Goal: Task Accomplishment & Management: Use online tool/utility

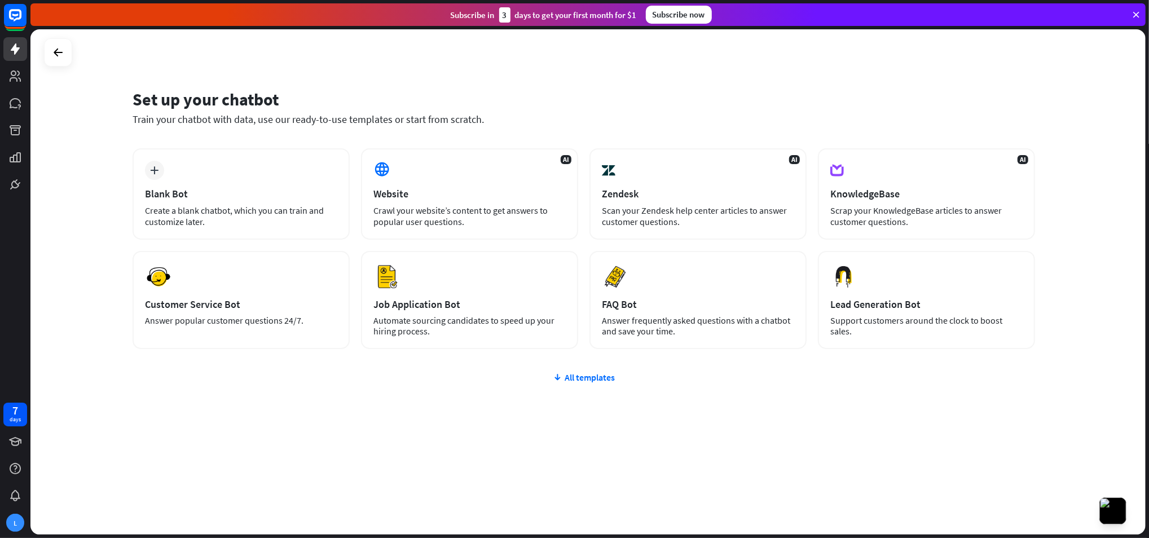
click at [63, 64] on div at bounding box center [58, 52] width 28 height 28
click at [59, 50] on icon at bounding box center [58, 53] width 14 height 14
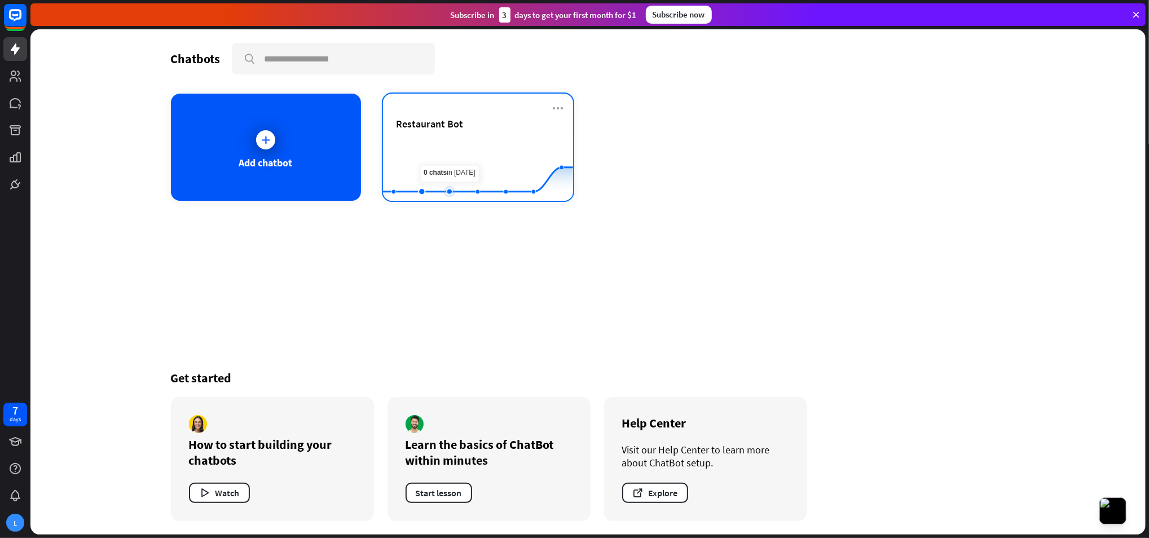
click at [459, 148] on rect at bounding box center [478, 173] width 190 height 71
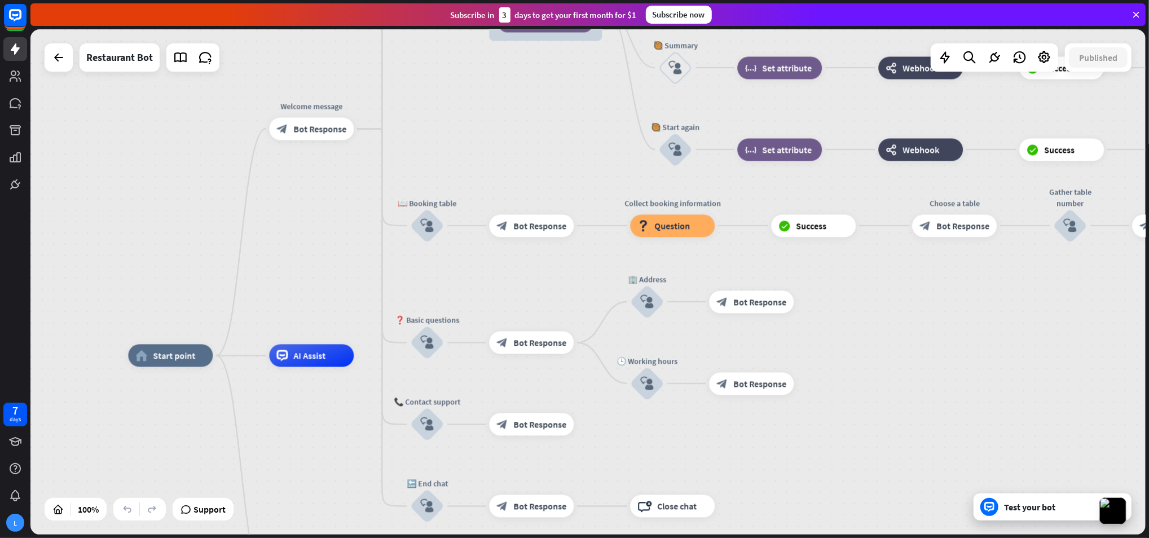
drag, startPoint x: 418, startPoint y: 171, endPoint x: 289, endPoint y: 241, distance: 146.4
click at [290, 241] on div "home_2 Start point Welcome message block_bot_response Bot Response 😊 Small talk…" at bounding box center [587, 281] width 1115 height 505
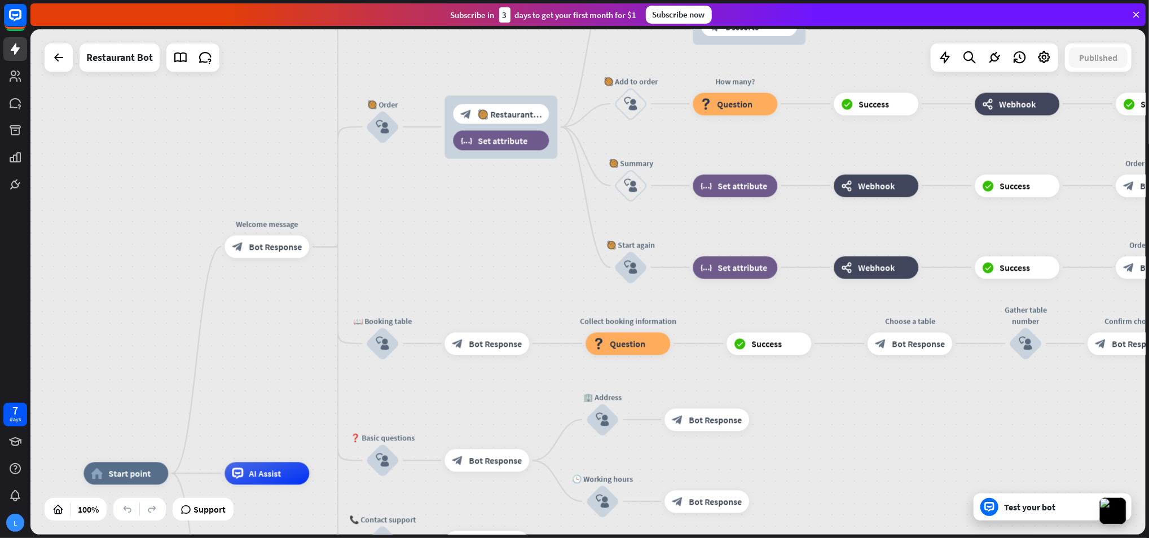
drag, startPoint x: 289, startPoint y: 246, endPoint x: 235, endPoint y: 346, distance: 113.3
click at [237, 368] on div "home_2 Start point Welcome message block_bot_response Bot Response 😊 Small talk…" at bounding box center [587, 281] width 1115 height 505
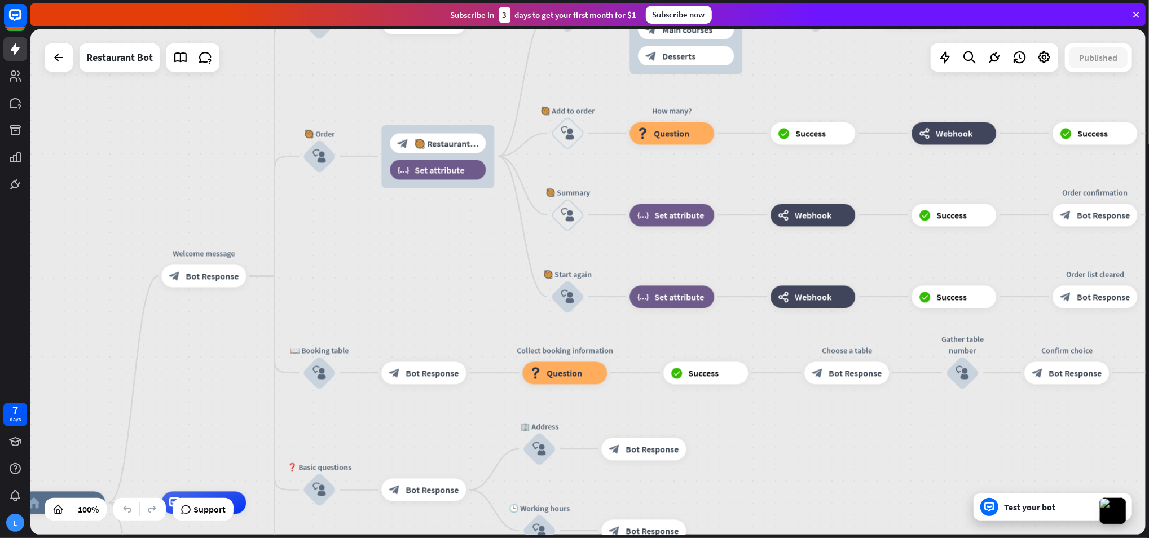
drag, startPoint x: 479, startPoint y: 236, endPoint x: 401, endPoint y: 280, distance: 90.2
click at [401, 280] on div "home_2 Start point Welcome message block_bot_response Bot Response 😊 Small talk…" at bounding box center [587, 281] width 1115 height 505
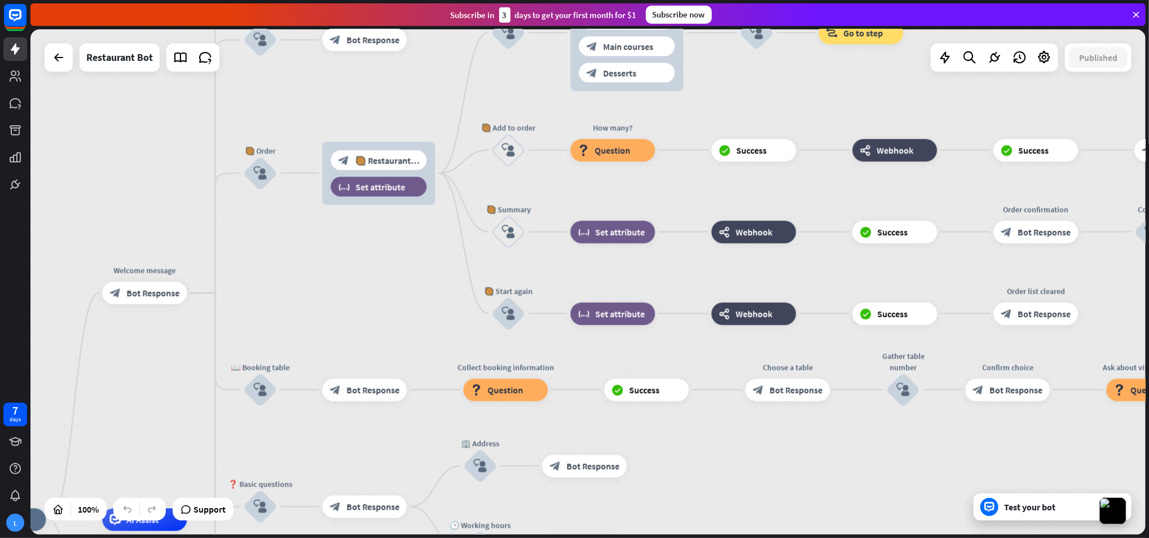
drag, startPoint x: 410, startPoint y: 312, endPoint x: 253, endPoint y: 293, distance: 157.4
click at [253, 292] on div "home_2 Start point Welcome message block_bot_response Bot Response 😊 Small talk…" at bounding box center [587, 281] width 1115 height 505
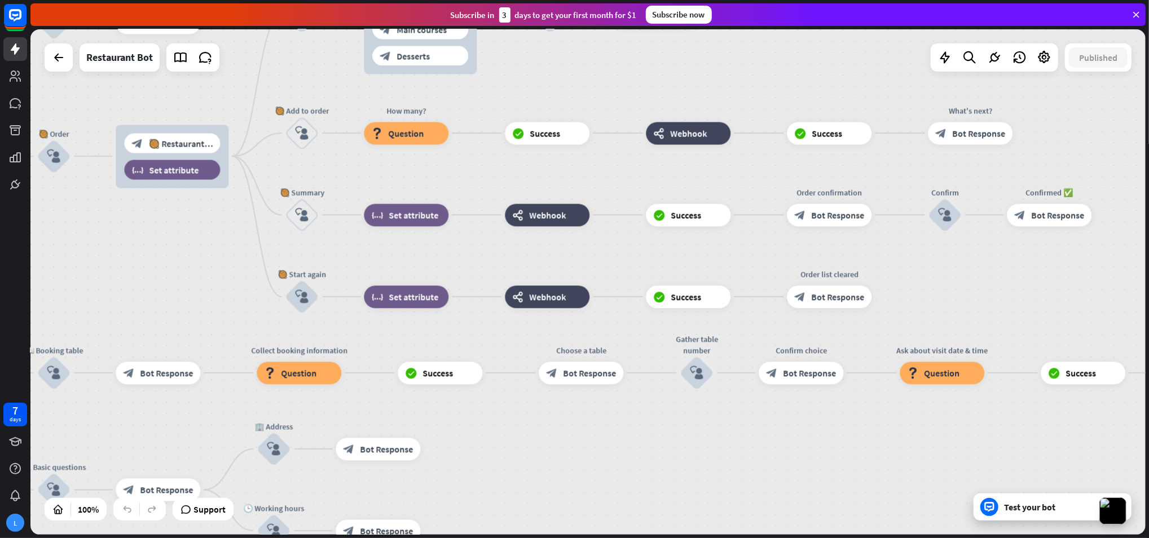
drag, startPoint x: 302, startPoint y: 298, endPoint x: 217, endPoint y: 297, distance: 85.7
click at [217, 297] on div "home_2 Start point Welcome message block_bot_response Bot Response 😊 Small talk…" at bounding box center [587, 281] width 1115 height 505
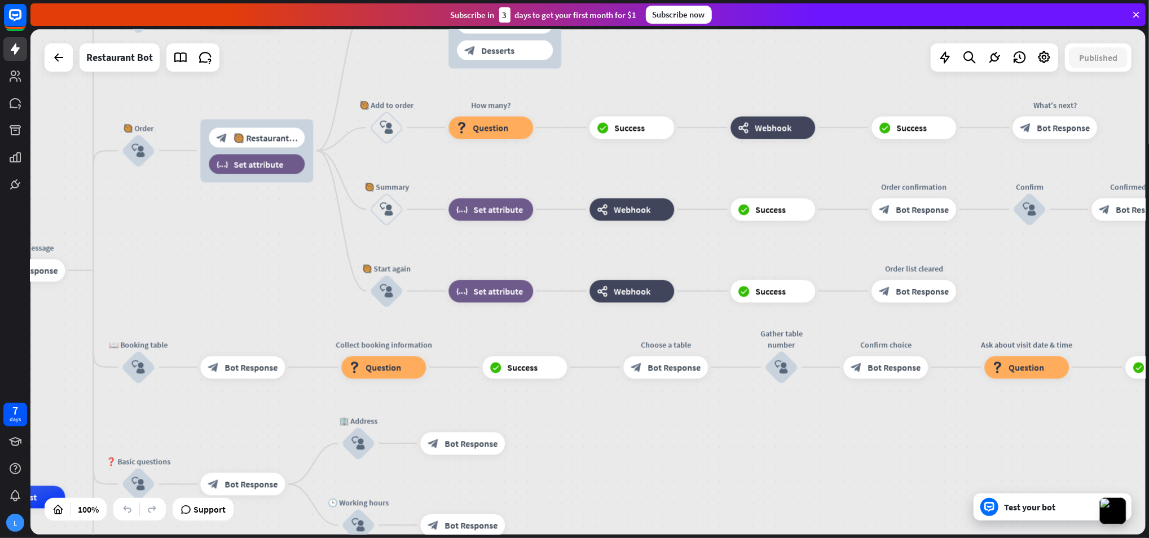
drag, startPoint x: 215, startPoint y: 296, endPoint x: 395, endPoint y: 290, distance: 180.0
click at [395, 290] on div "home_2 Start point Welcome message block_bot_response Bot Response 😊 Small talk…" at bounding box center [587, 281] width 1115 height 505
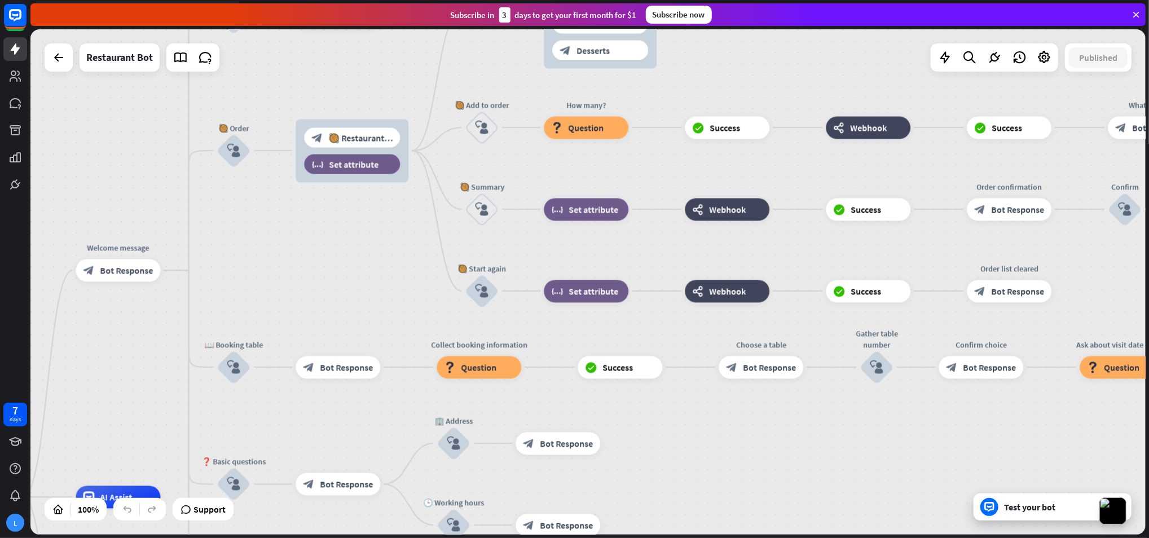
drag, startPoint x: 331, startPoint y: 301, endPoint x: 429, endPoint y: 287, distance: 98.6
click at [428, 287] on div "home_2 Start point Welcome message block_bot_response Bot Response 😊 Small talk…" at bounding box center [587, 281] width 1115 height 505
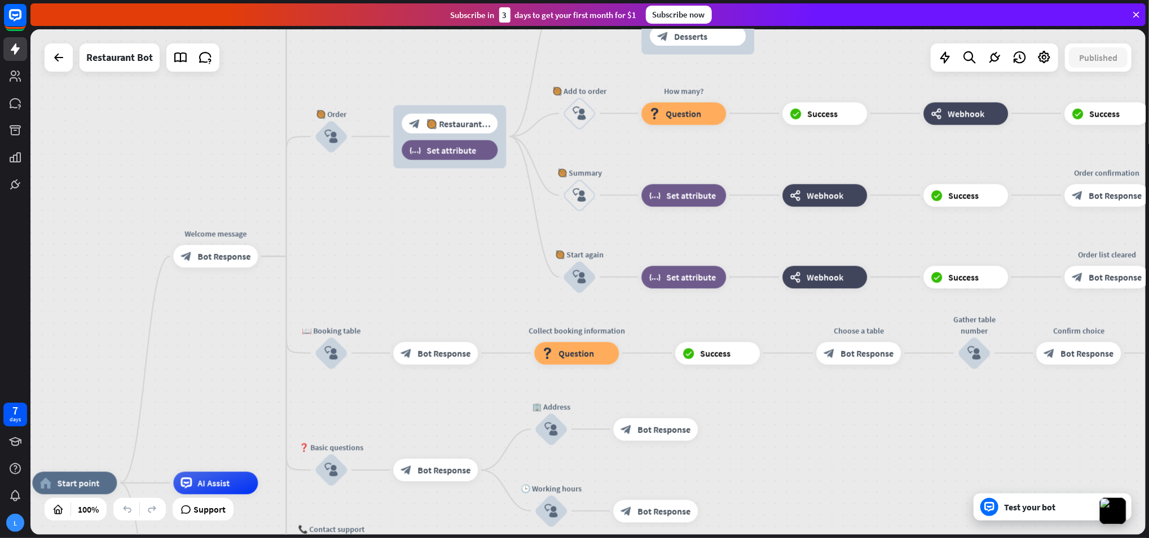
drag, startPoint x: 393, startPoint y: 291, endPoint x: 412, endPoint y: 256, distance: 40.7
click at [413, 257] on div "home_2 Start point Welcome message block_bot_response Bot Response 😊 Small talk…" at bounding box center [587, 281] width 1115 height 505
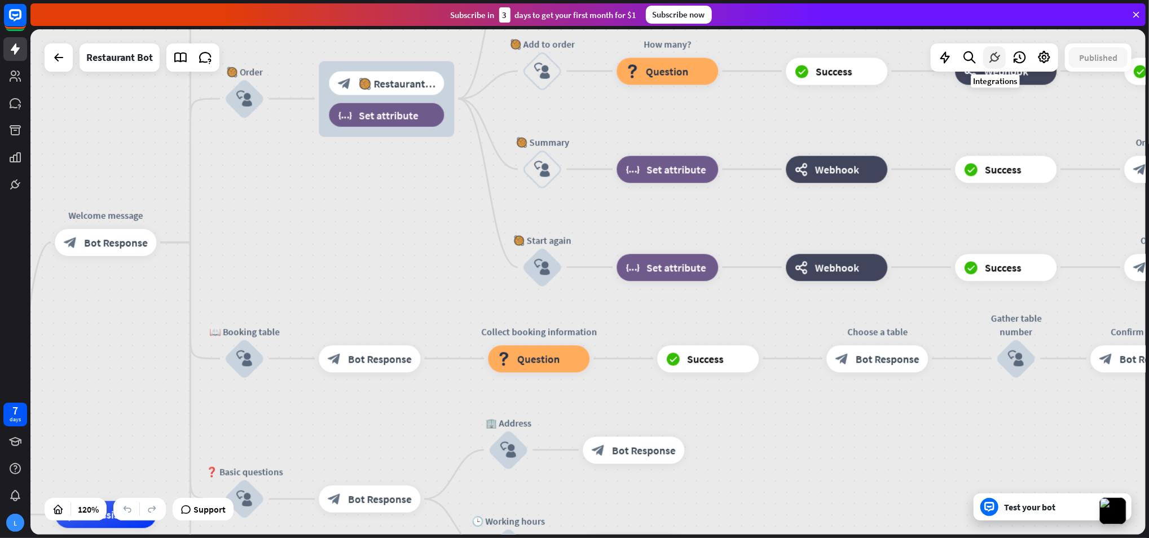
click at [989, 60] on icon at bounding box center [994, 57] width 15 height 15
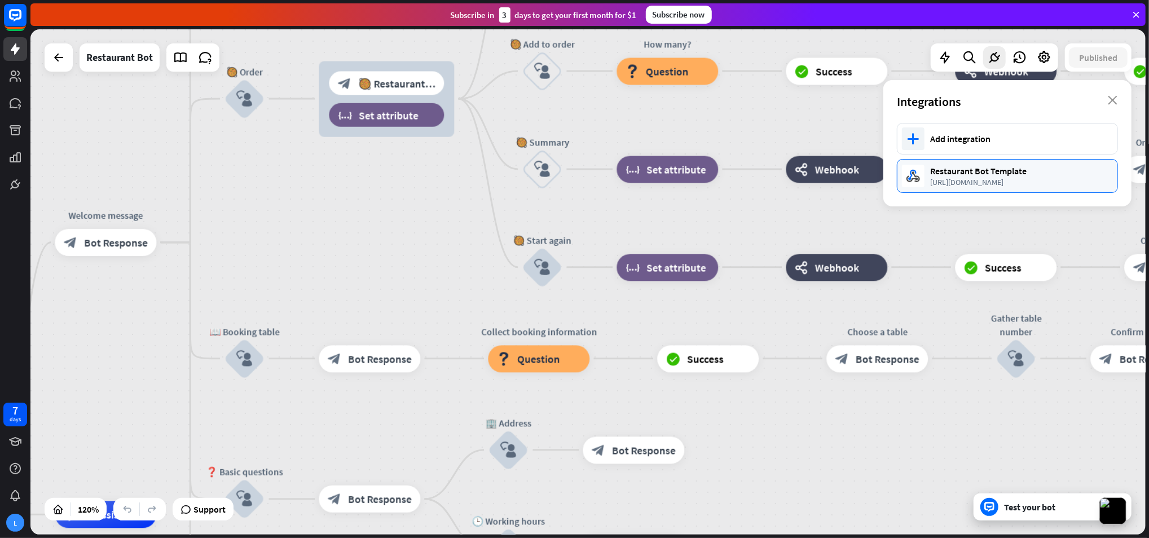
click at [940, 175] on div "Restaurant Bot Template" at bounding box center [1018, 170] width 176 height 11
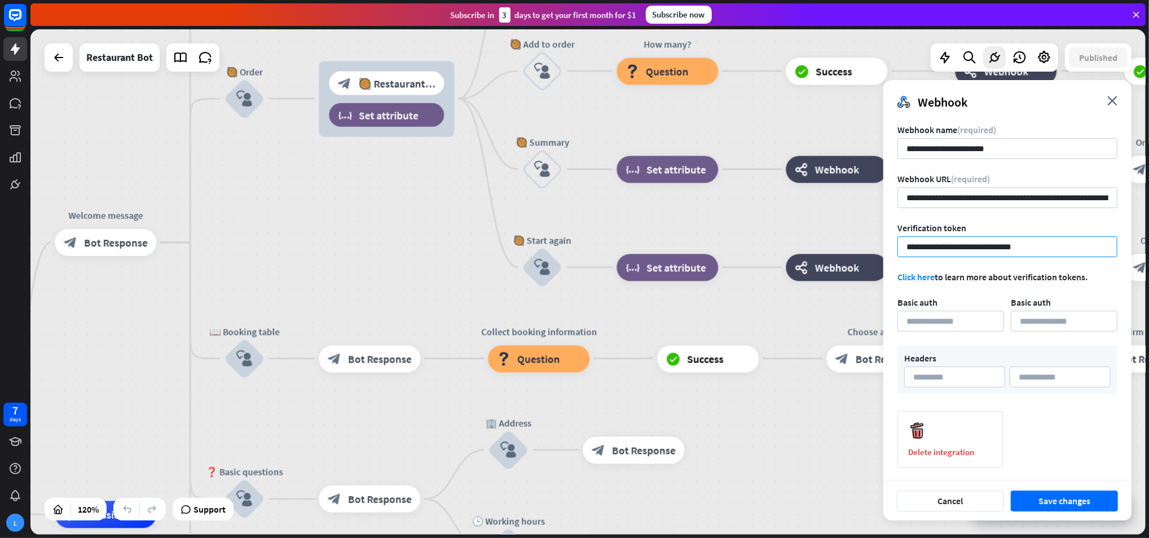
scroll to position [1, 0]
click at [1000, 224] on div "Verification token" at bounding box center [1007, 227] width 220 height 11
click at [914, 503] on button "Cancel" at bounding box center [950, 501] width 107 height 21
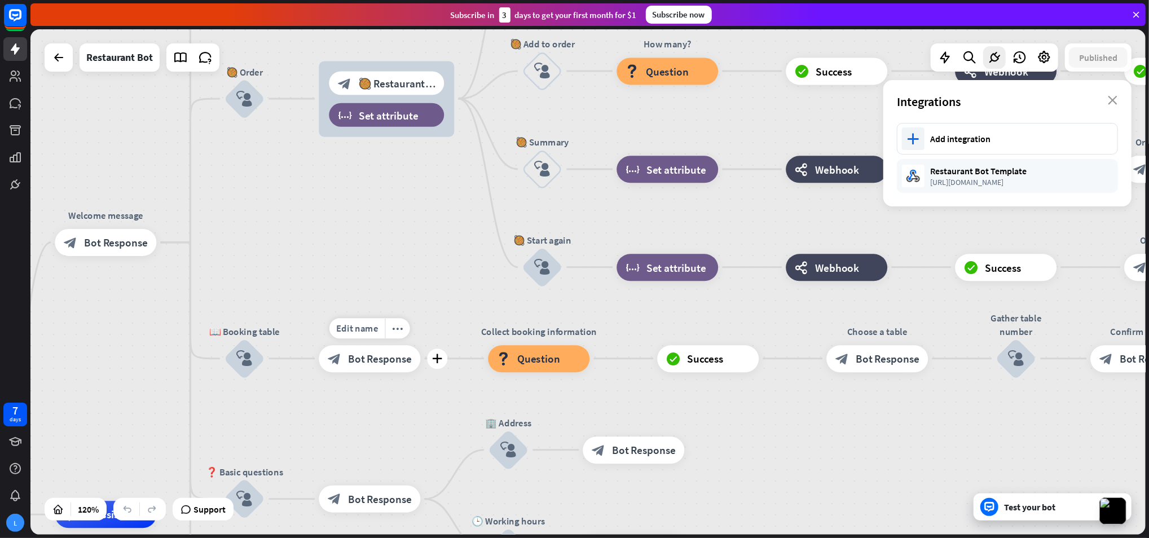
click at [393, 357] on span "Bot Response" at bounding box center [380, 359] width 64 height 14
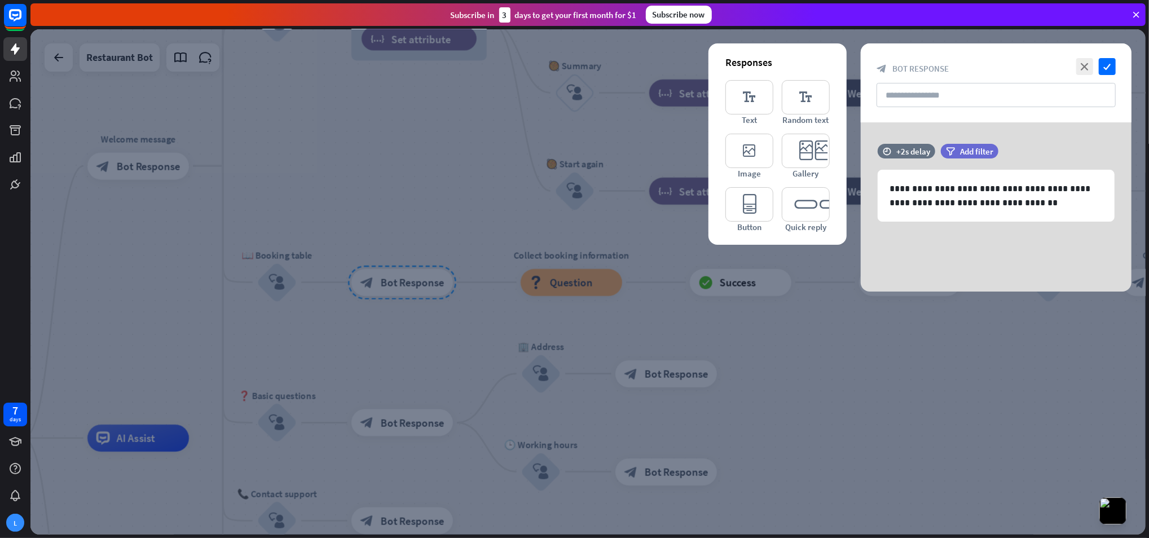
click at [477, 173] on div at bounding box center [587, 281] width 1115 height 505
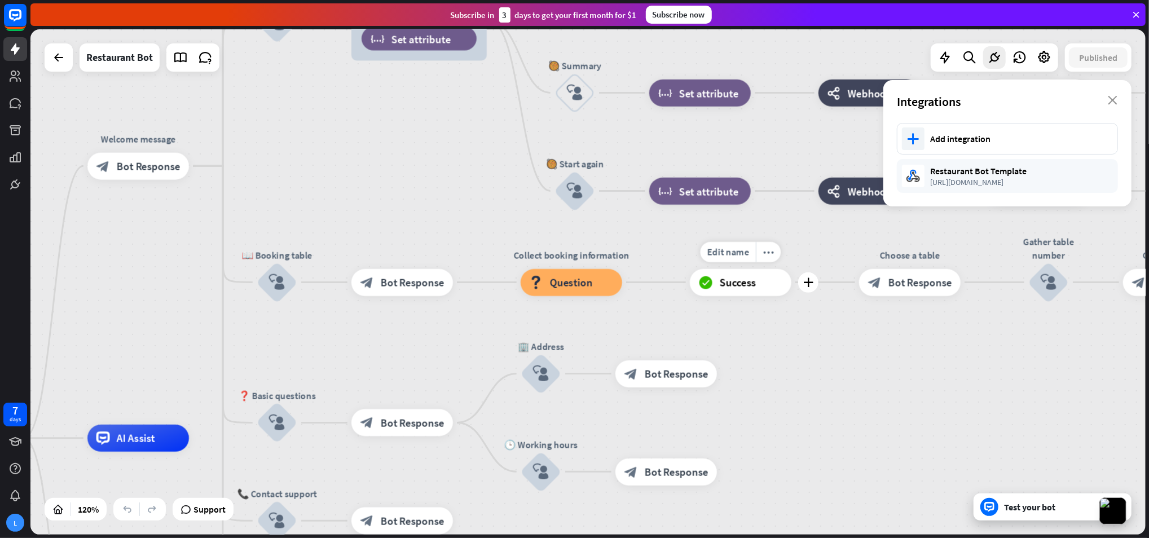
click at [737, 290] on div "block_success Success" at bounding box center [741, 282] width 102 height 27
click at [729, 292] on div "block_success Success" at bounding box center [741, 282] width 102 height 27
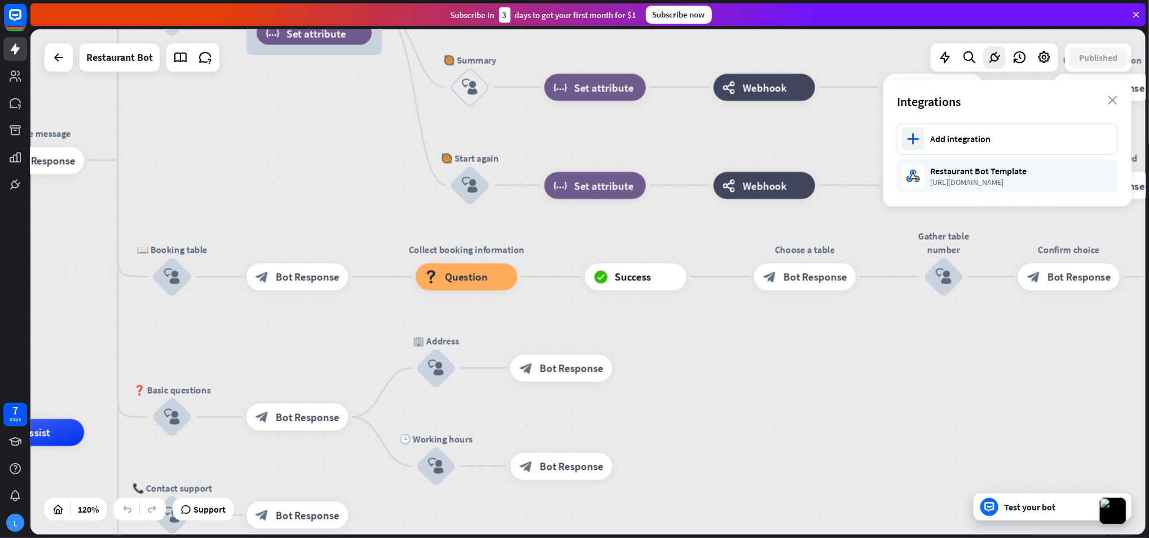
drag, startPoint x: 796, startPoint y: 356, endPoint x: 495, endPoint y: 307, distance: 305.3
click at [622, 347] on div "home_2 Start point Welcome message block_bot_response Bot Response 😊 Small talk…" at bounding box center [587, 281] width 1115 height 505
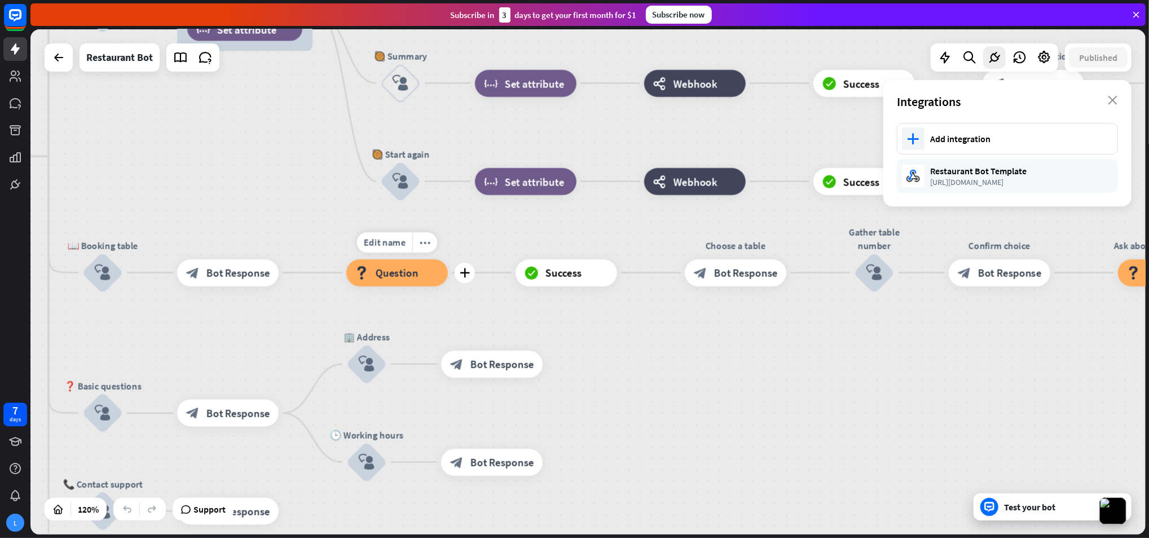
click at [431, 283] on div "block_question Question" at bounding box center [397, 272] width 102 height 27
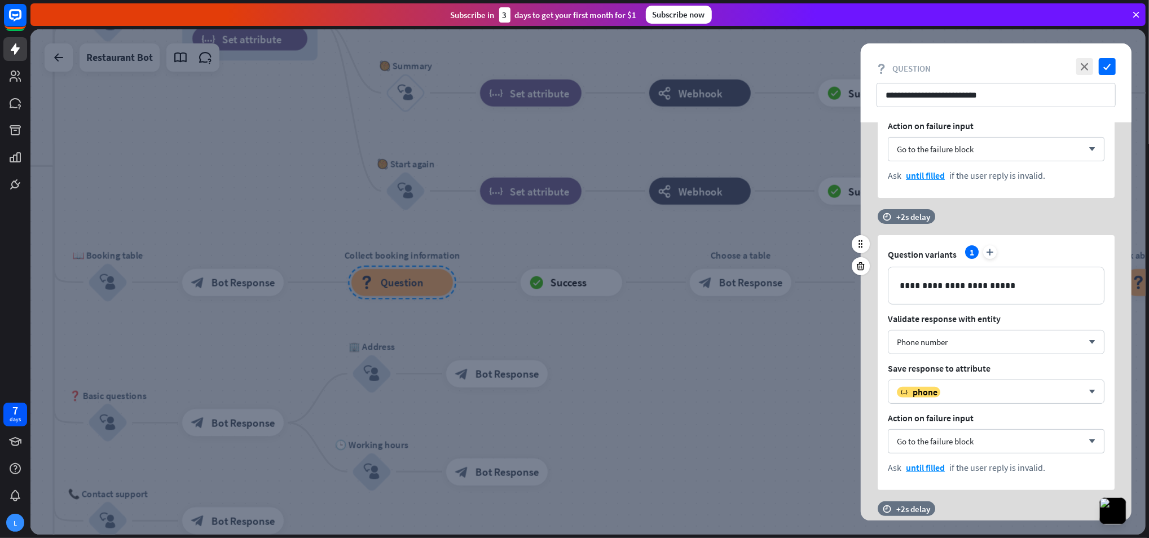
scroll to position [301, 0]
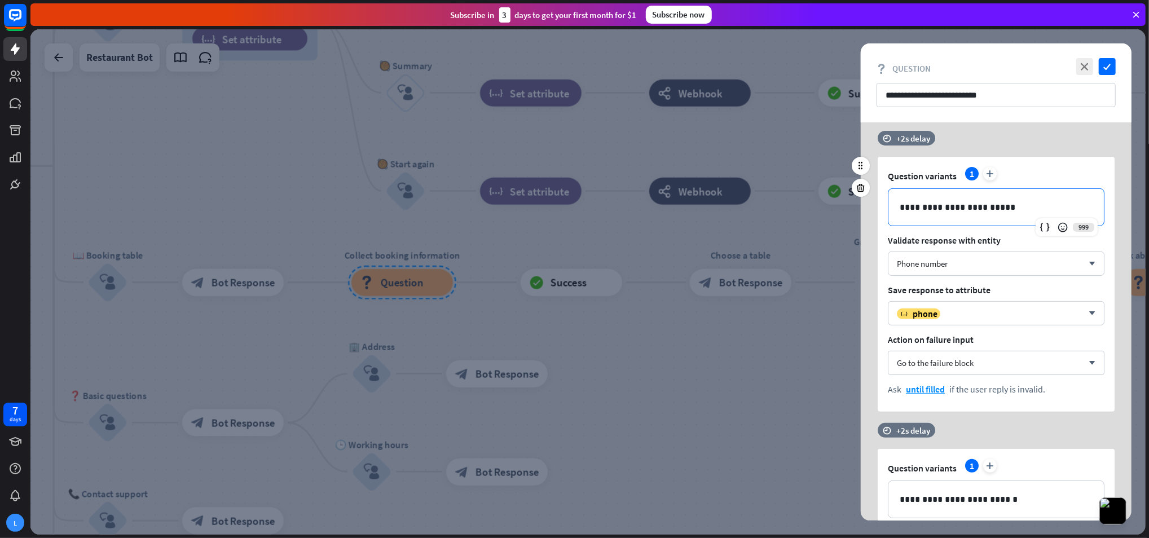
click at [987, 203] on p "**********" at bounding box center [996, 207] width 193 height 14
click at [1018, 205] on p "**********" at bounding box center [996, 207] width 193 height 14
click at [870, 289] on div "**********" at bounding box center [996, 271] width 271 height 281
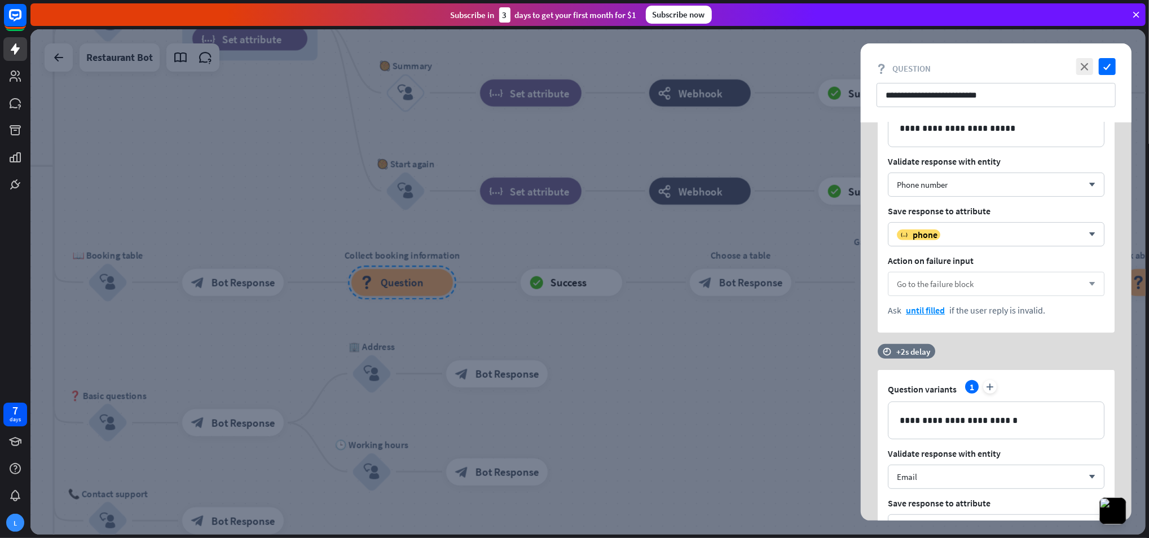
scroll to position [551, 0]
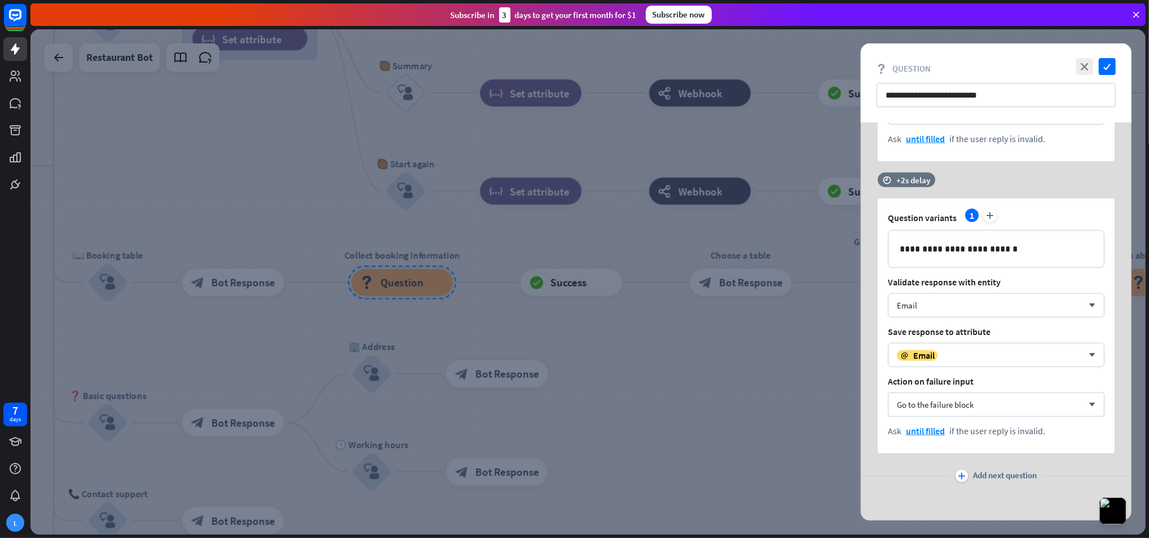
click at [732, 358] on div at bounding box center [587, 281] width 1115 height 505
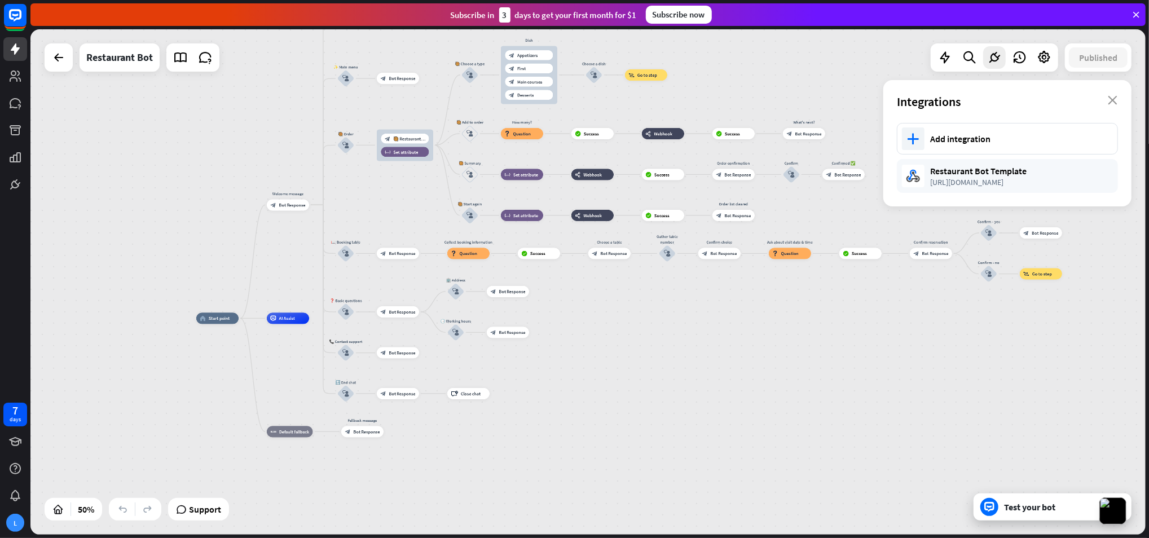
drag, startPoint x: 675, startPoint y: 399, endPoint x: 623, endPoint y: 331, distance: 85.7
click at [623, 331] on div "home_2 Start point Welcome message block_bot_response Bot Response 😊 Small talk…" at bounding box center [475, 445] width 558 height 253
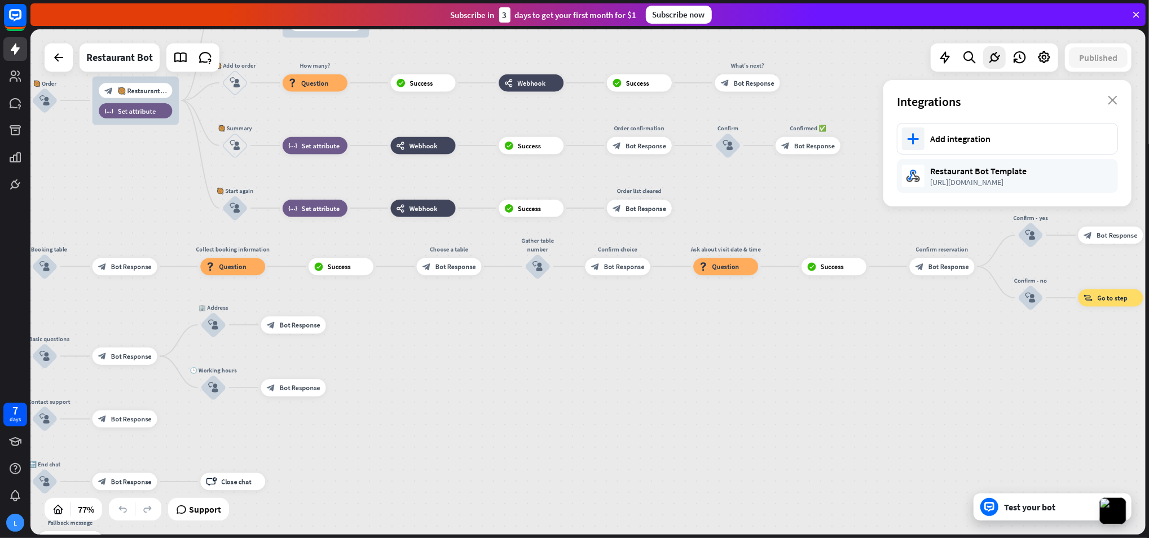
drag, startPoint x: 646, startPoint y: 307, endPoint x: 464, endPoint y: 375, distance: 194.4
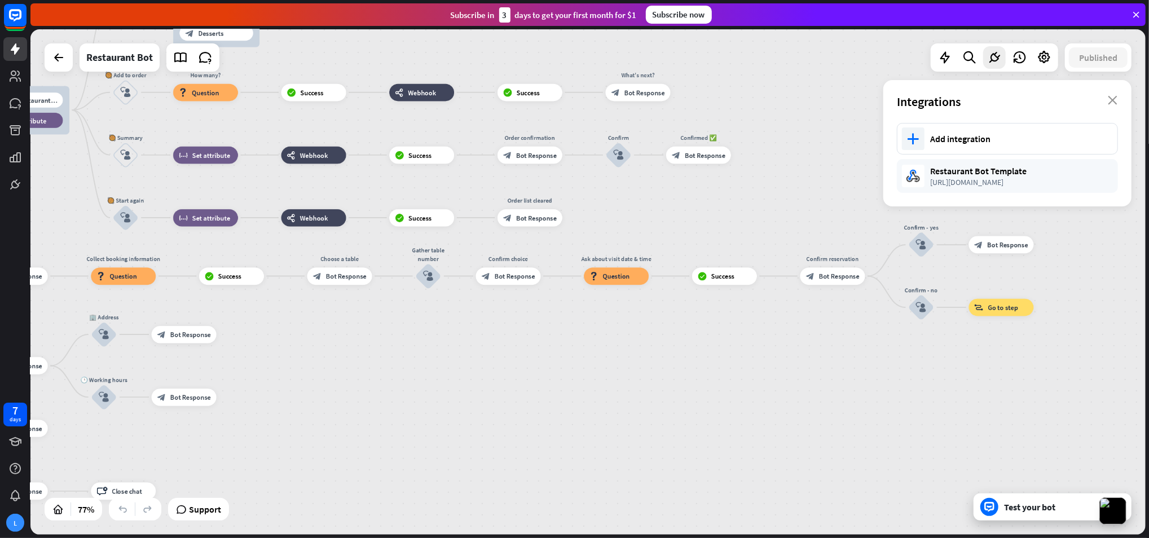
drag, startPoint x: 580, startPoint y: 382, endPoint x: 543, endPoint y: 389, distance: 37.9
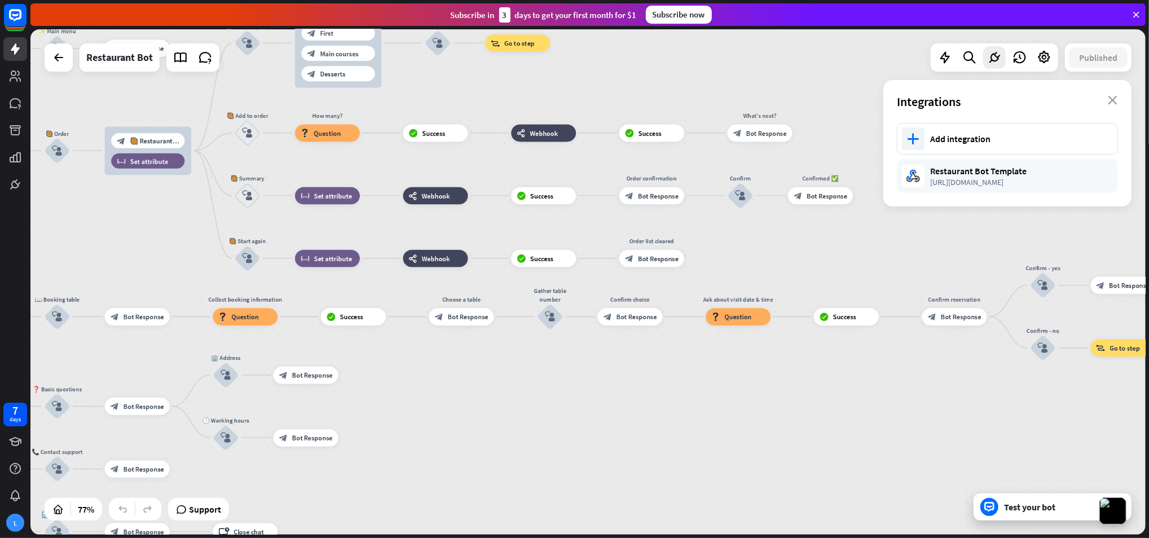
drag, startPoint x: 544, startPoint y: 375, endPoint x: 674, endPoint y: 414, distance: 135.6
click at [674, 414] on div "home_2 Start point Welcome message block_bot_response Bot Response 😊 Small talk…" at bounding box center [587, 281] width 1115 height 505
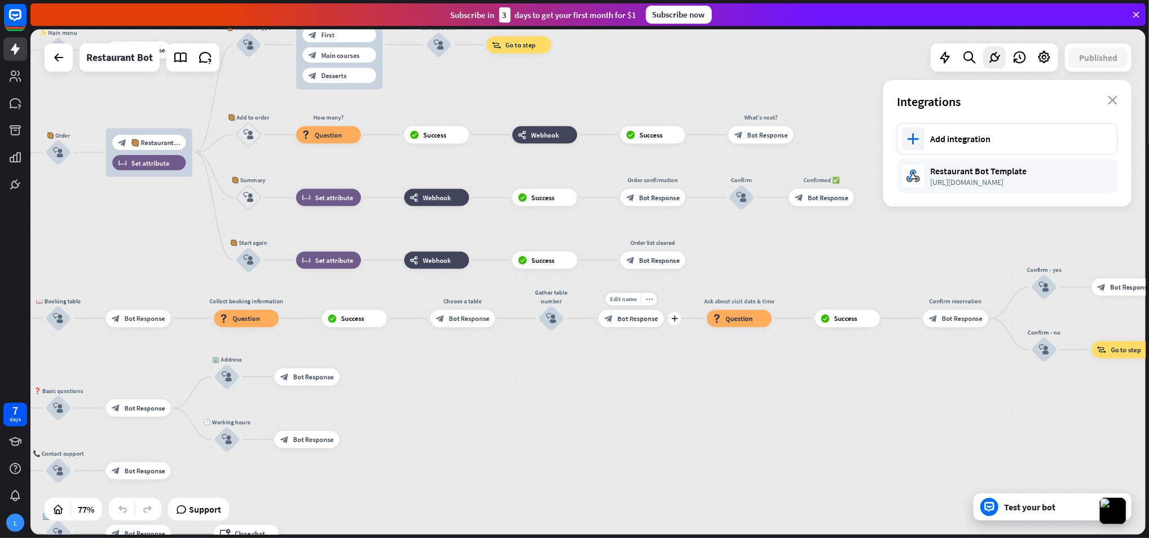
click at [643, 327] on div "Edit name more_horiz plus Confirm choice block_bot_response Bot Response" at bounding box center [631, 318] width 65 height 17
click at [616, 316] on div "block_bot_response Bot Response" at bounding box center [631, 318] width 65 height 17
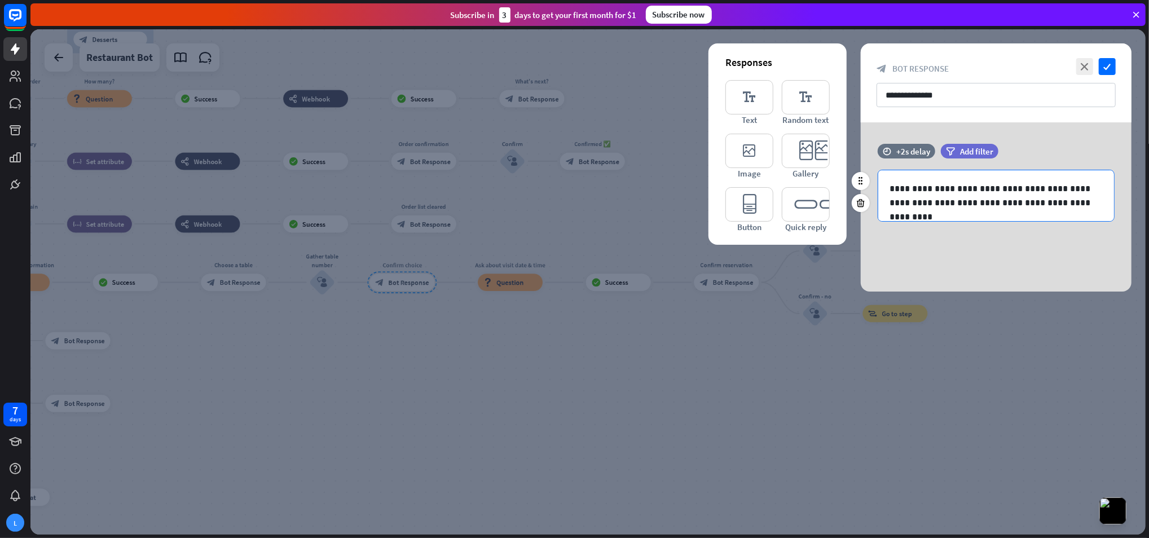
click at [950, 193] on p "**********" at bounding box center [996, 196] width 213 height 28
click at [952, 197] on p "**********" at bounding box center [996, 196] width 213 height 28
click at [952, 200] on p "**********" at bounding box center [996, 196] width 213 height 28
click at [821, 325] on div at bounding box center [587, 281] width 1115 height 505
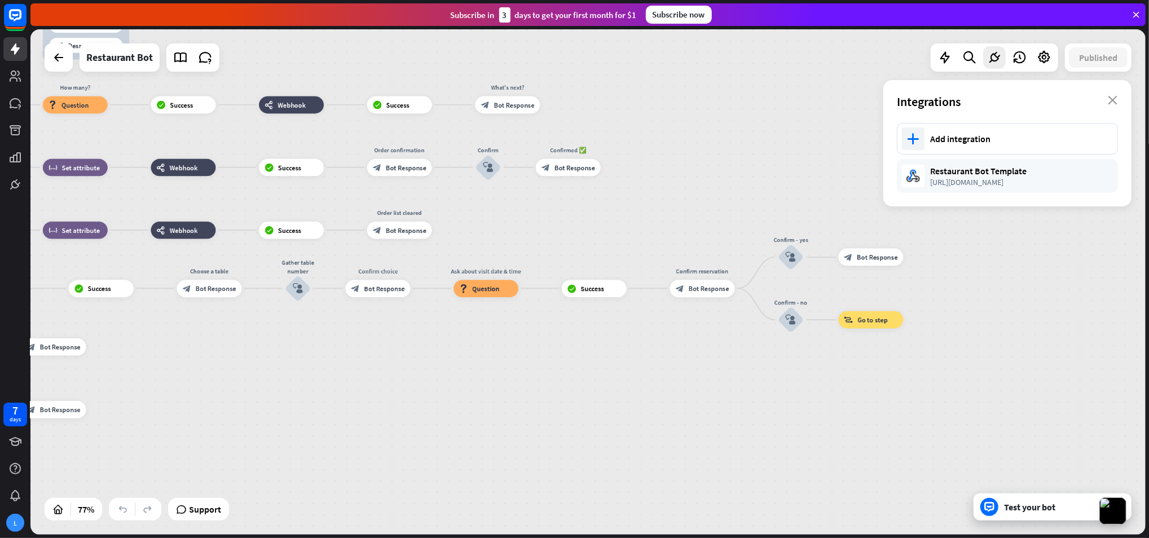
drag, startPoint x: 508, startPoint y: 366, endPoint x: 399, endPoint y: 374, distance: 108.6
click at [410, 372] on div "home_2 Start point Welcome message block_bot_response Bot Response 😊 Small talk…" at bounding box center [587, 281] width 1115 height 505
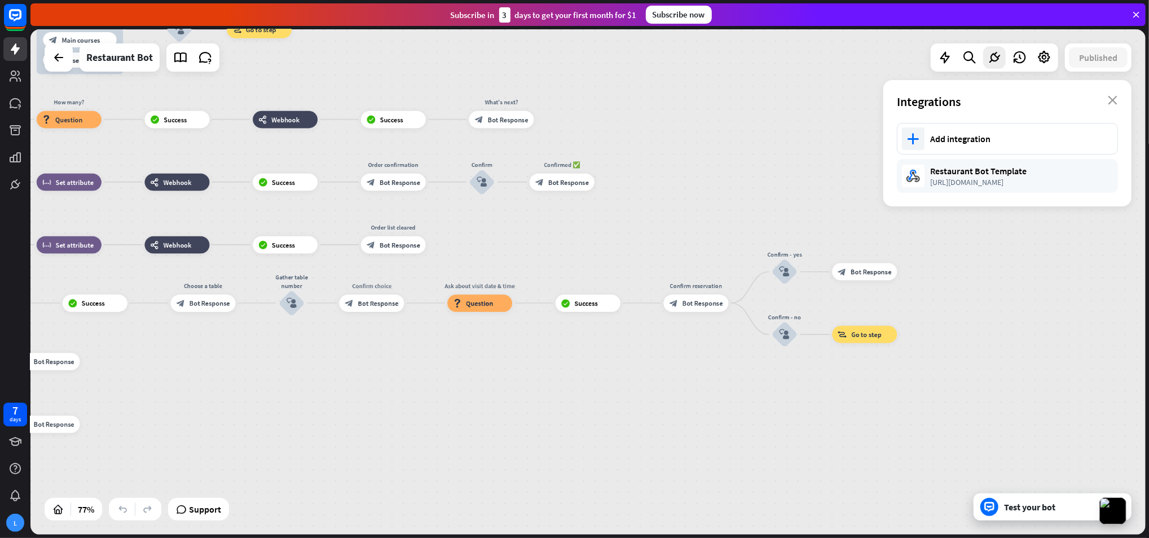
drag, startPoint x: 474, startPoint y: 396, endPoint x: 700, endPoint y: 443, distance: 231.0
click at [791, 458] on div "home_2 Start point Welcome message block_bot_response Bot Response 😊 Small talk…" at bounding box center [587, 281] width 1115 height 505
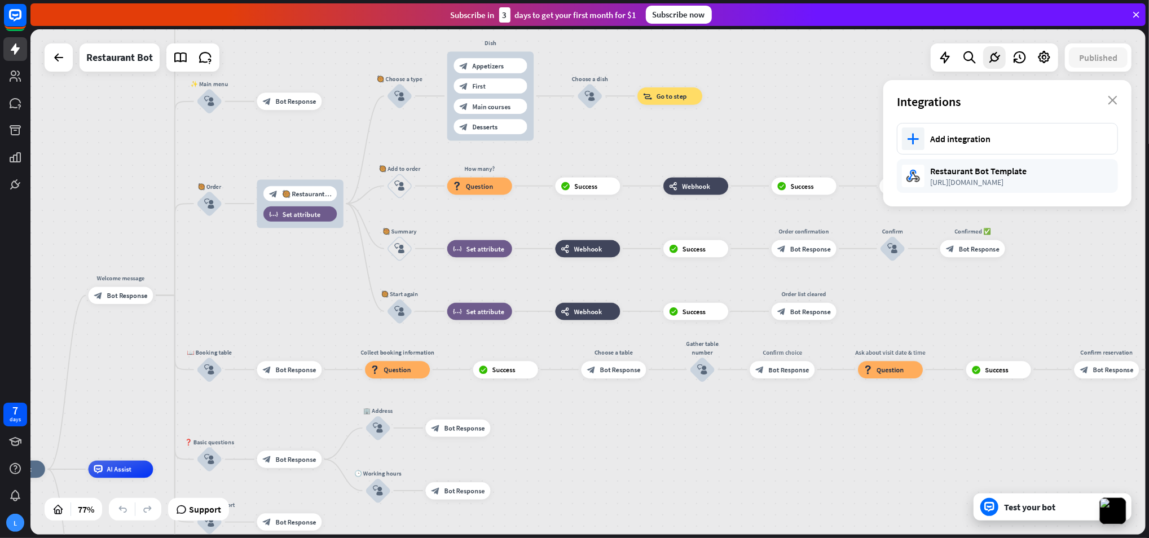
drag, startPoint x: 610, startPoint y: 416, endPoint x: 741, endPoint y: 440, distance: 132.5
click at [741, 440] on div "home_2 Start point Welcome message block_bot_response Bot Response 😊 Small talk…" at bounding box center [587, 281] width 1115 height 505
click at [977, 53] on icon at bounding box center [969, 57] width 15 height 15
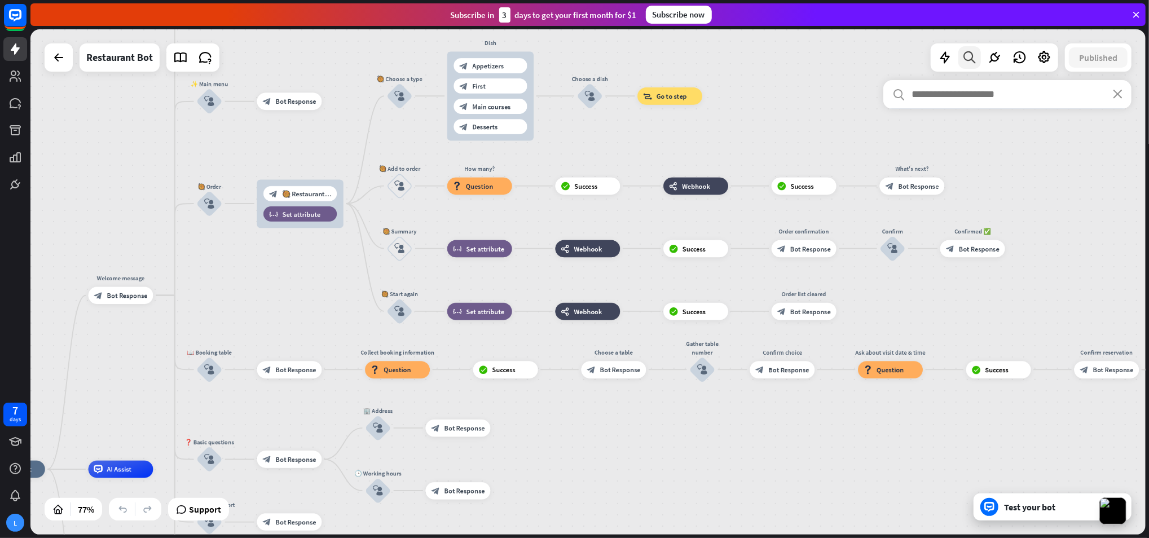
click at [977, 53] on icon at bounding box center [969, 57] width 15 height 15
click at [948, 57] on icon at bounding box center [944, 57] width 15 height 15
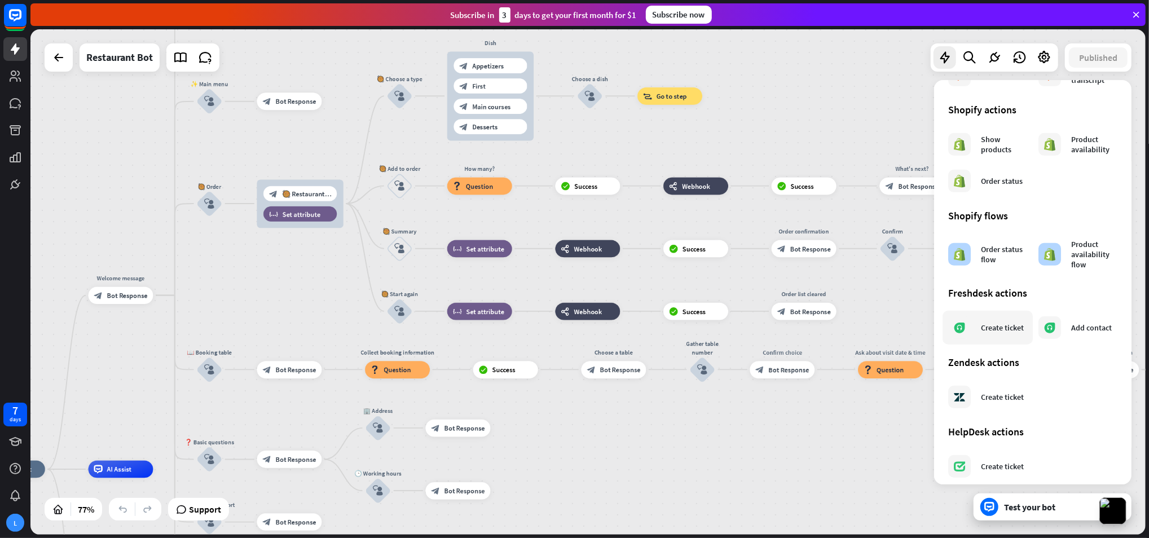
scroll to position [504, 0]
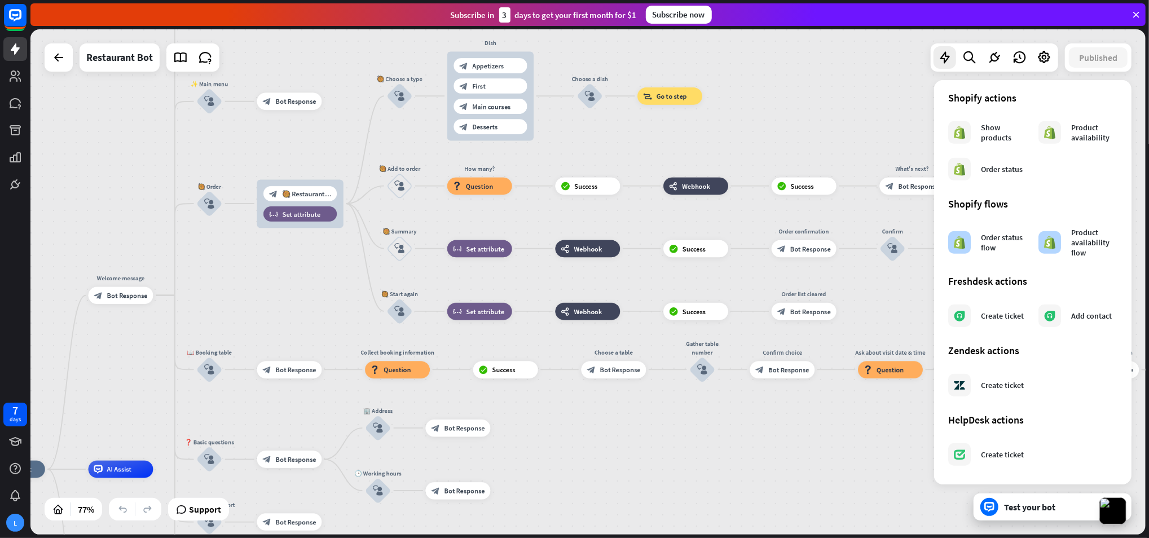
click at [883, 450] on div "home_2 Start point Welcome message block_bot_response Bot Response 😊 Small talk…" at bounding box center [587, 281] width 1115 height 505
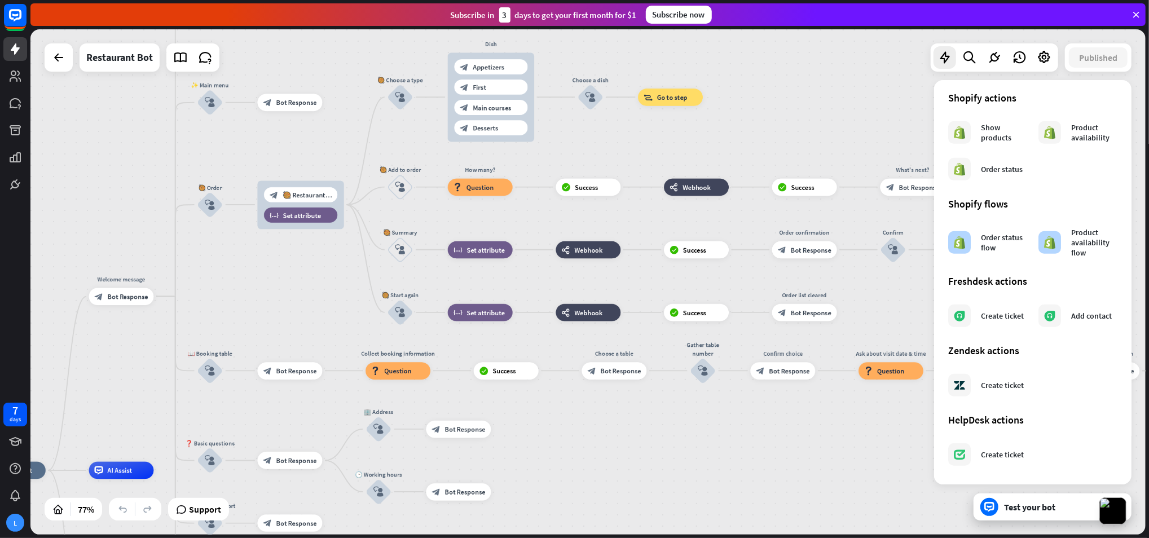
click at [858, 94] on div "home_2 Start point Welcome message block_bot_response Bot Response 😊 Small talk…" at bounding box center [587, 281] width 1115 height 505
click at [946, 60] on icon at bounding box center [944, 57] width 15 height 15
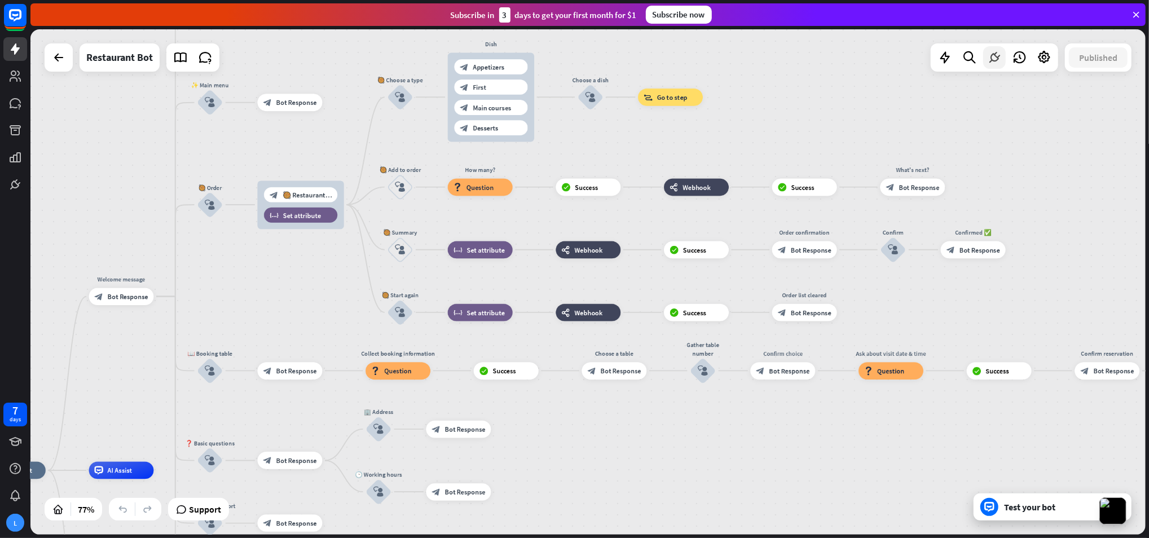
click at [993, 58] on icon at bounding box center [994, 57] width 15 height 15
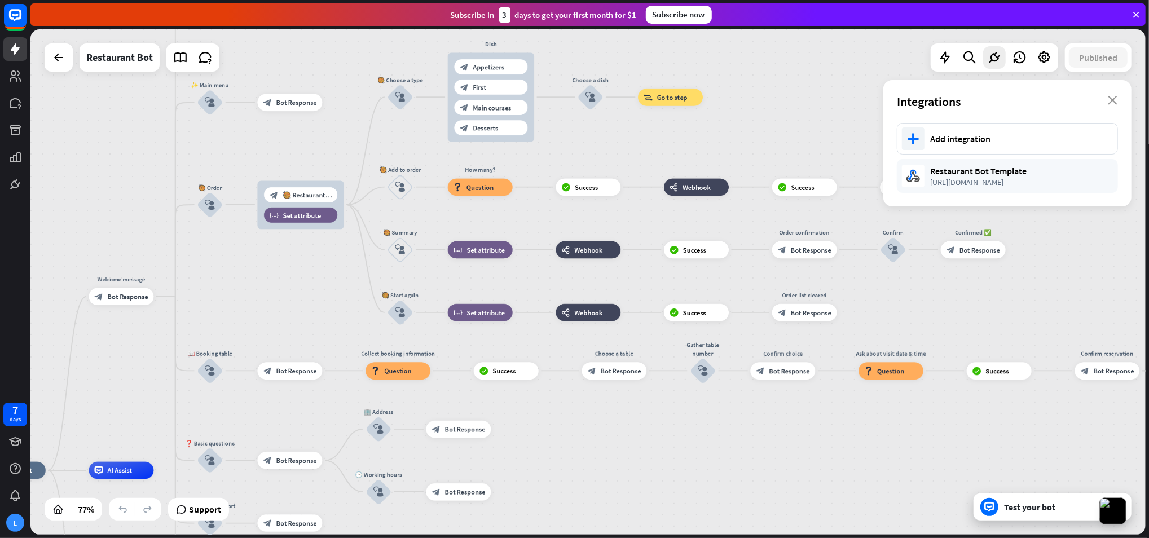
click at [761, 96] on div "home_2 Start point Welcome message block_bot_response Bot Response 😊 Small talk…" at bounding box center [587, 281] width 1115 height 505
click at [702, 195] on div "webhooks Webhook" at bounding box center [696, 186] width 65 height 17
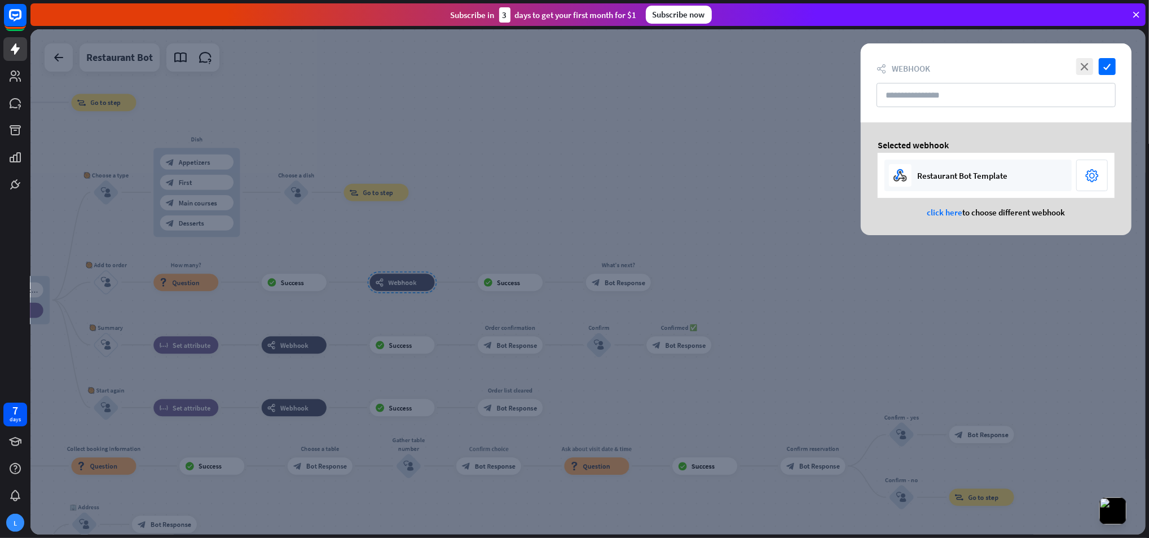
click at [977, 170] on div "Restaurant Bot Template" at bounding box center [962, 175] width 90 height 11
click at [976, 179] on div "Restaurant Bot Template" at bounding box center [962, 175] width 90 height 11
click at [899, 174] on icon at bounding box center [899, 174] width 8 height 11
click at [959, 172] on div "Restaurant Bot Template" at bounding box center [962, 175] width 90 height 11
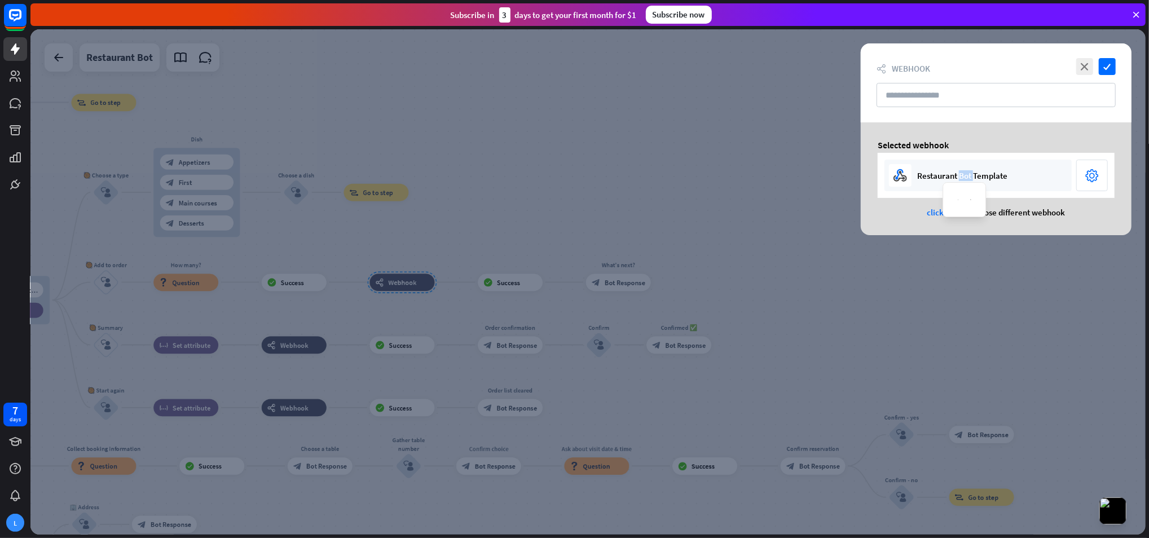
drag, startPoint x: 959, startPoint y: 172, endPoint x: 965, endPoint y: 170, distance: 5.9
click at [965, 170] on div "Restaurant Bot Template" at bounding box center [962, 175] width 90 height 11
click at [1084, 66] on icon "close" at bounding box center [1084, 66] width 17 height 17
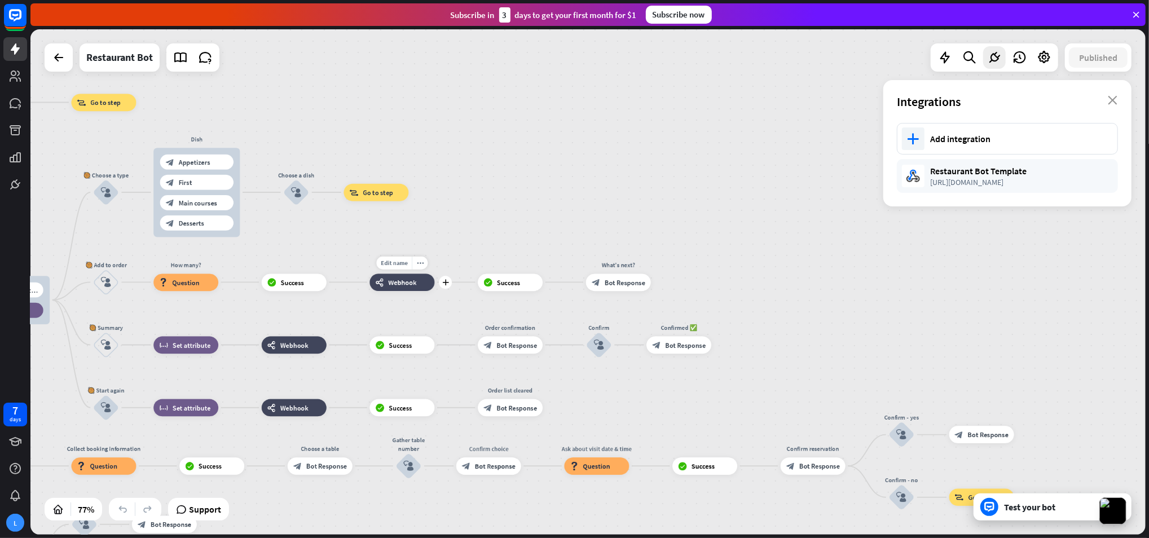
click at [406, 278] on span "Webhook" at bounding box center [402, 282] width 28 height 8
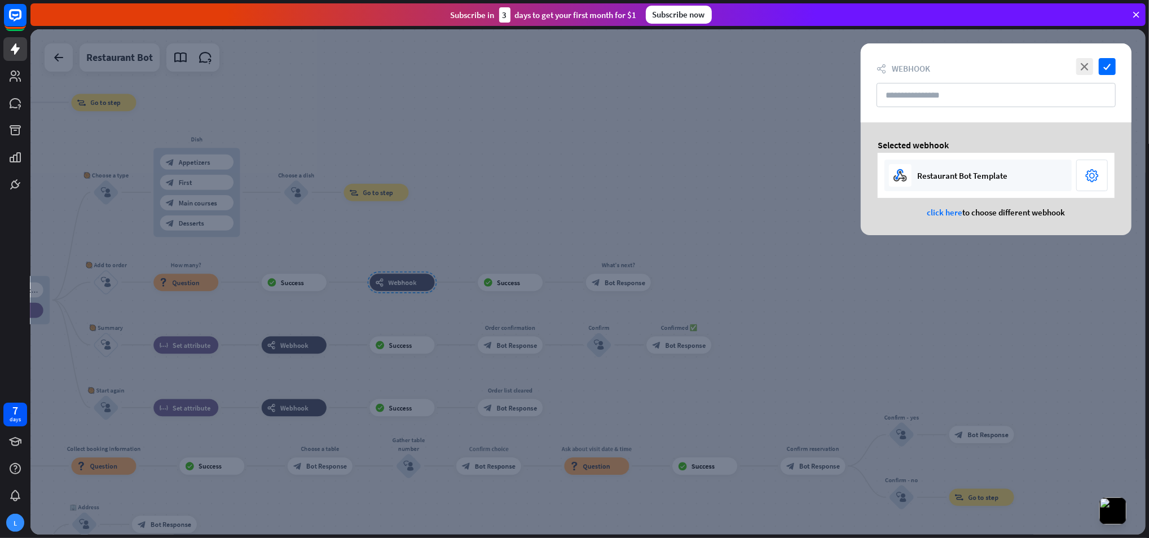
click at [1091, 171] on icon "settings" at bounding box center [1092, 175] width 14 height 17
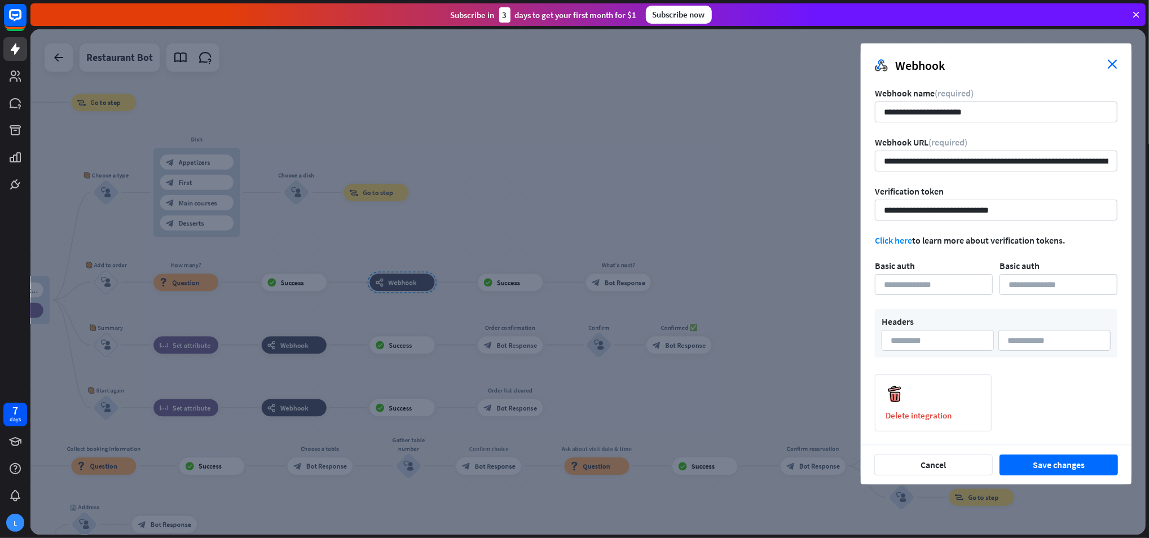
click at [1112, 65] on icon "close" at bounding box center [1112, 64] width 10 height 10
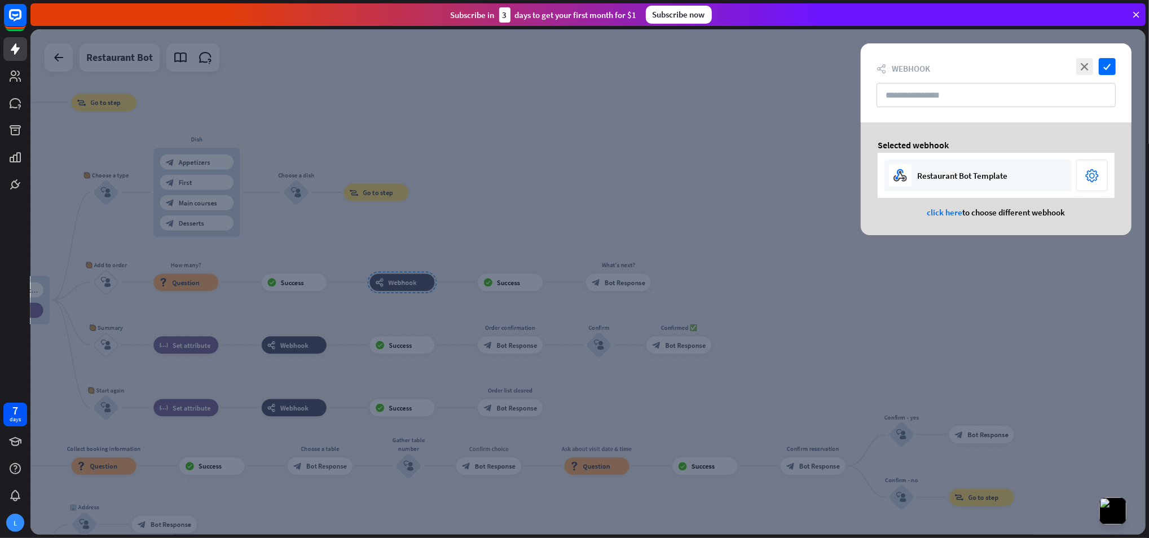
click at [761, 191] on div at bounding box center [587, 281] width 1115 height 505
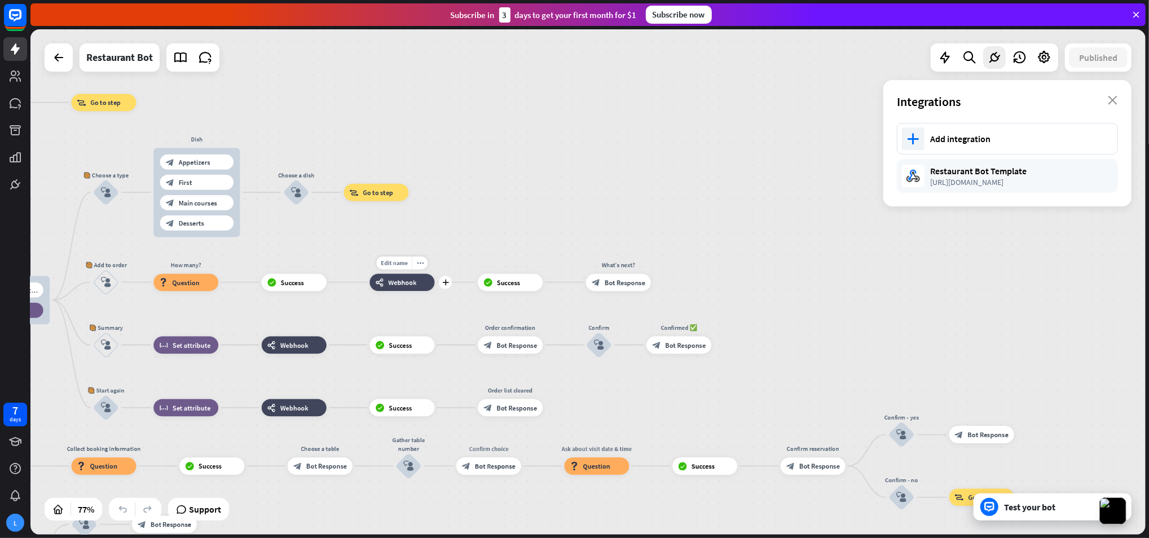
click at [386, 283] on div "webhooks Webhook" at bounding box center [402, 282] width 65 height 17
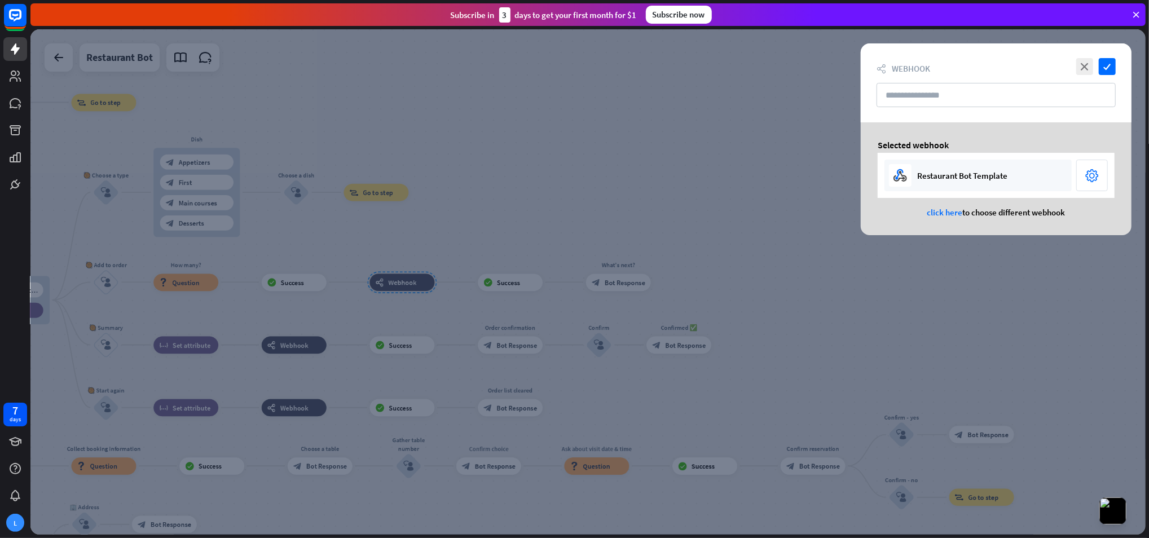
click at [583, 197] on div at bounding box center [587, 281] width 1115 height 505
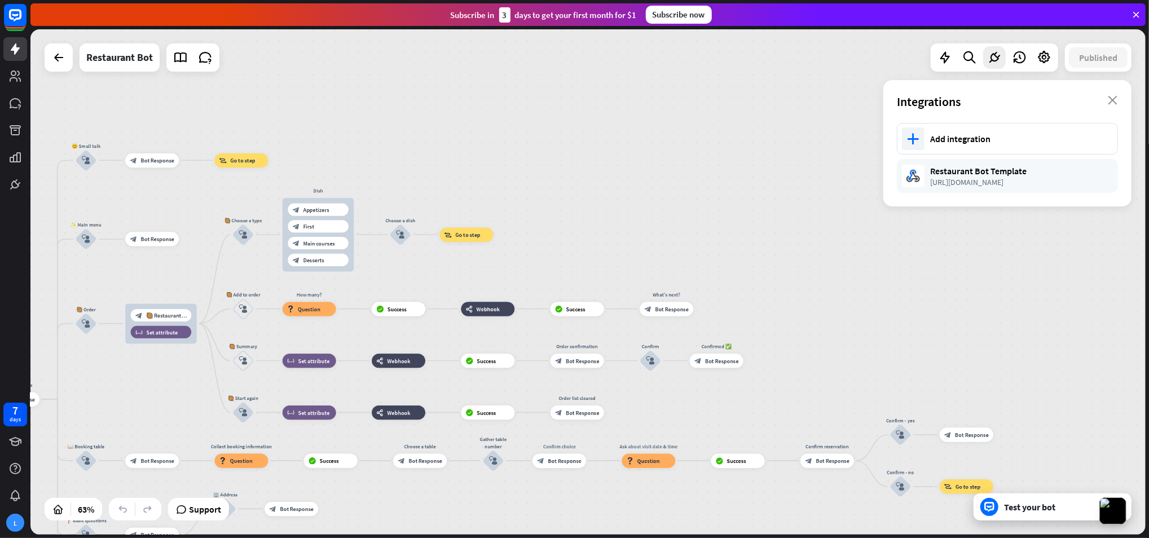
click at [993, 502] on icon at bounding box center [989, 507] width 10 height 10
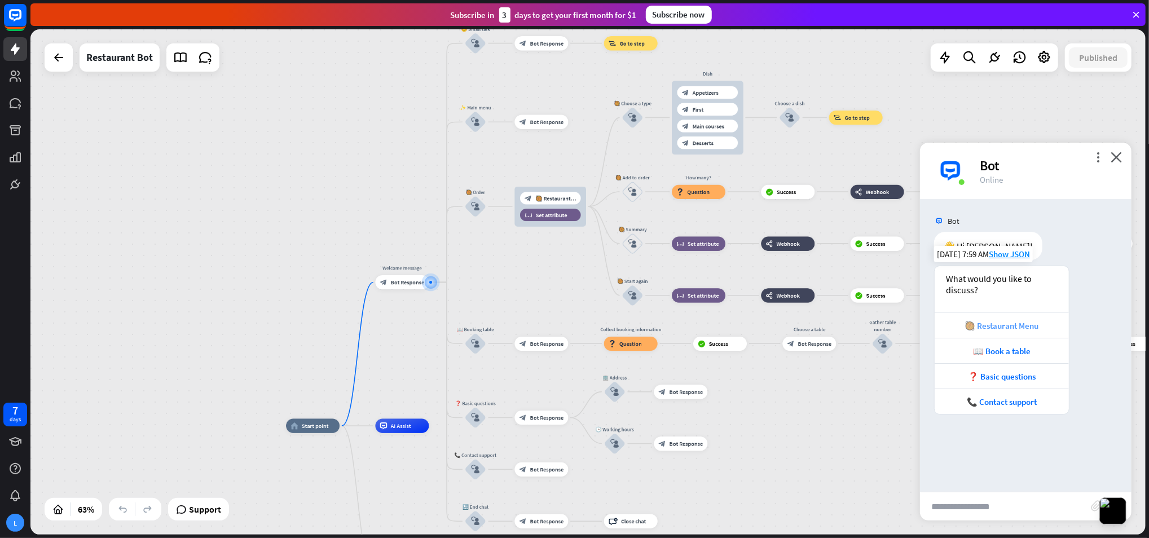
click at [1016, 324] on div "🥘 Restaurant Menu" at bounding box center [1001, 325] width 123 height 11
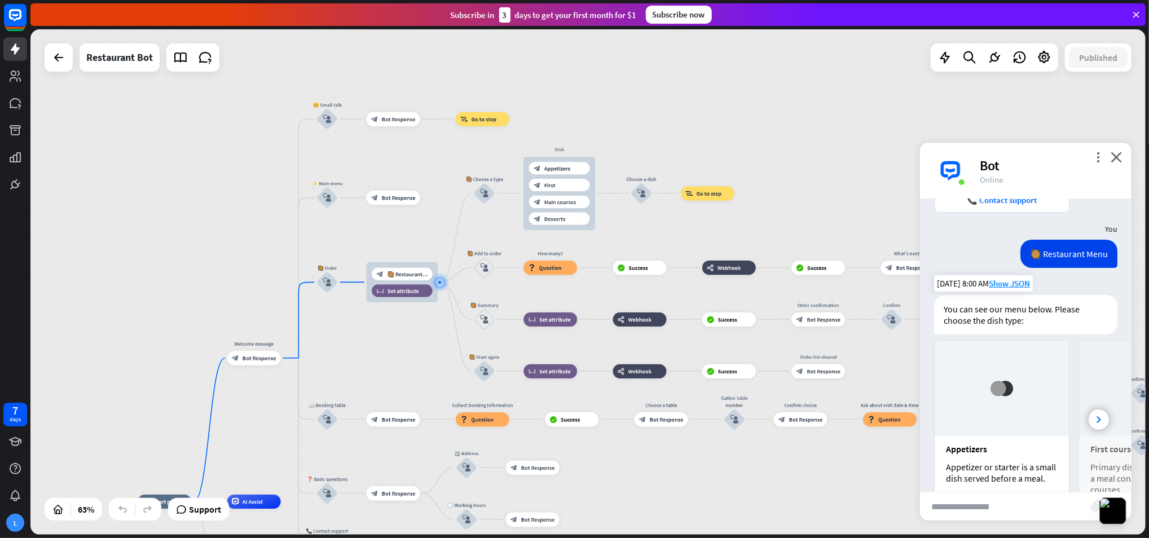
scroll to position [265, 0]
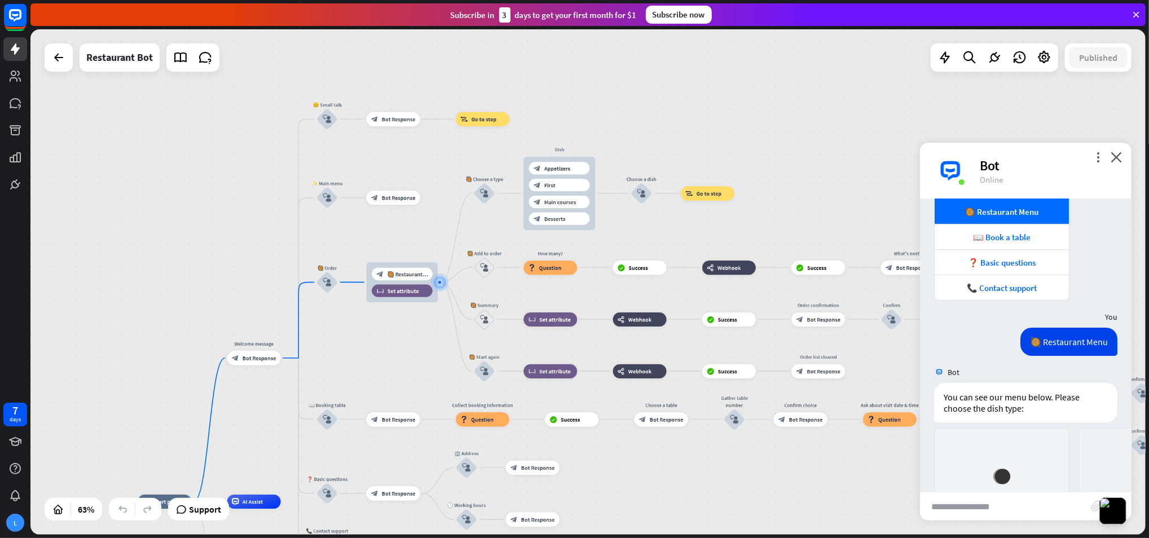
drag, startPoint x: 1049, startPoint y: 269, endPoint x: 1047, endPoint y: 300, distance: 31.1
click at [1047, 290] on div "What would you like to discuss? 🥘 Restaurant Menu 📖 Book a table ❓ Basic questi…" at bounding box center [1026, 229] width 212 height 155
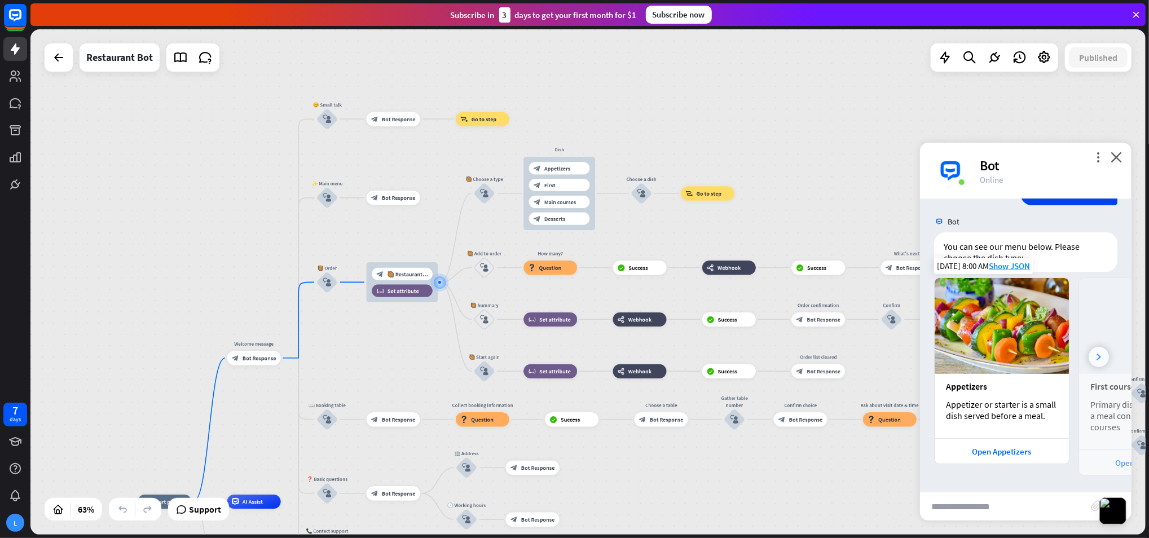
click at [1089, 358] on div at bounding box center [1099, 357] width 20 height 20
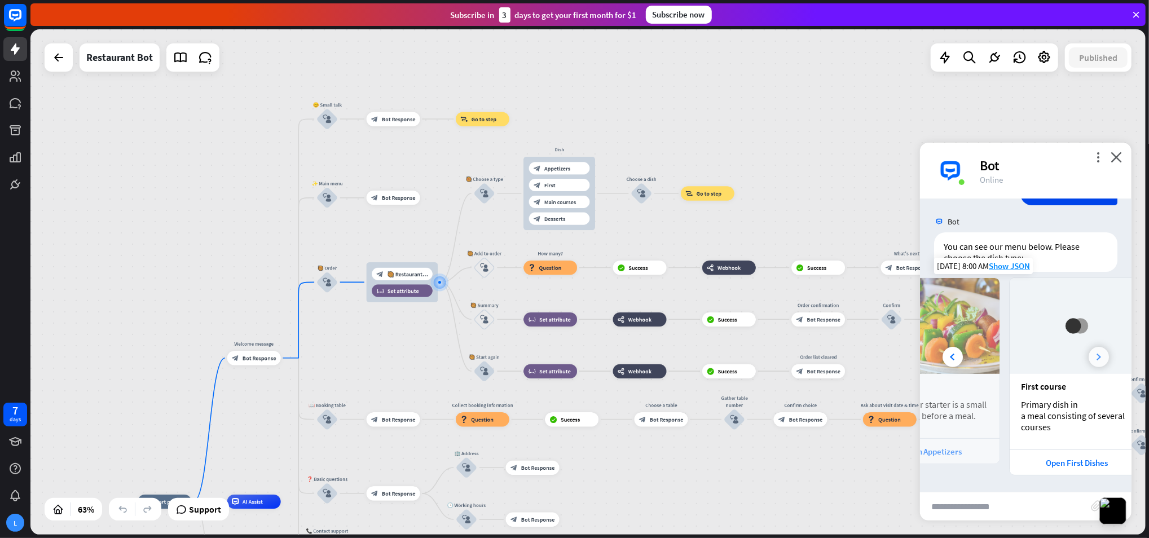
scroll to position [0, 126]
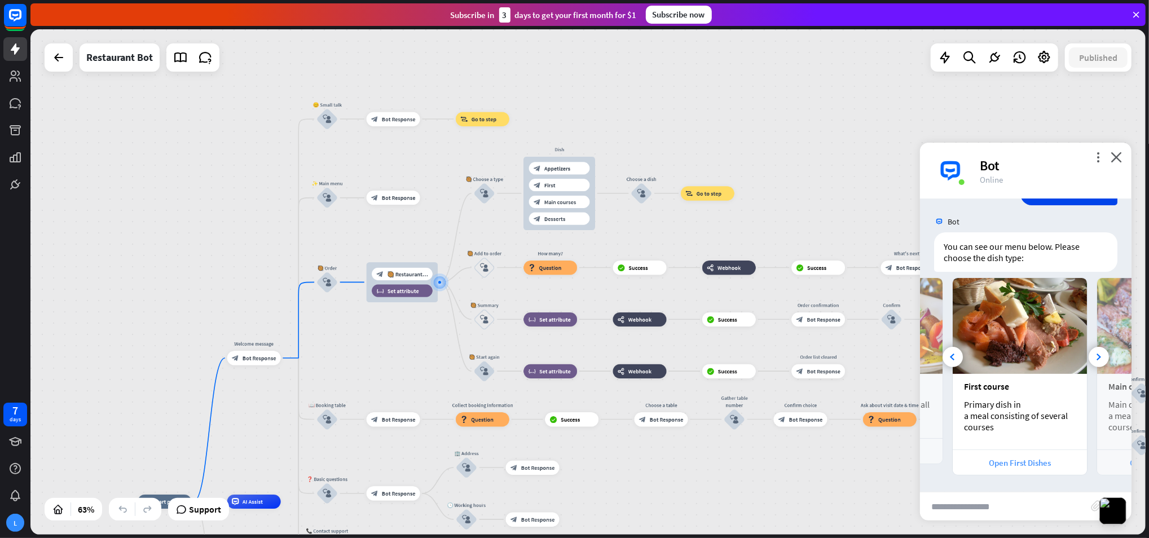
click at [1025, 459] on div "Open First Dishes" at bounding box center [1019, 462] width 123 height 11
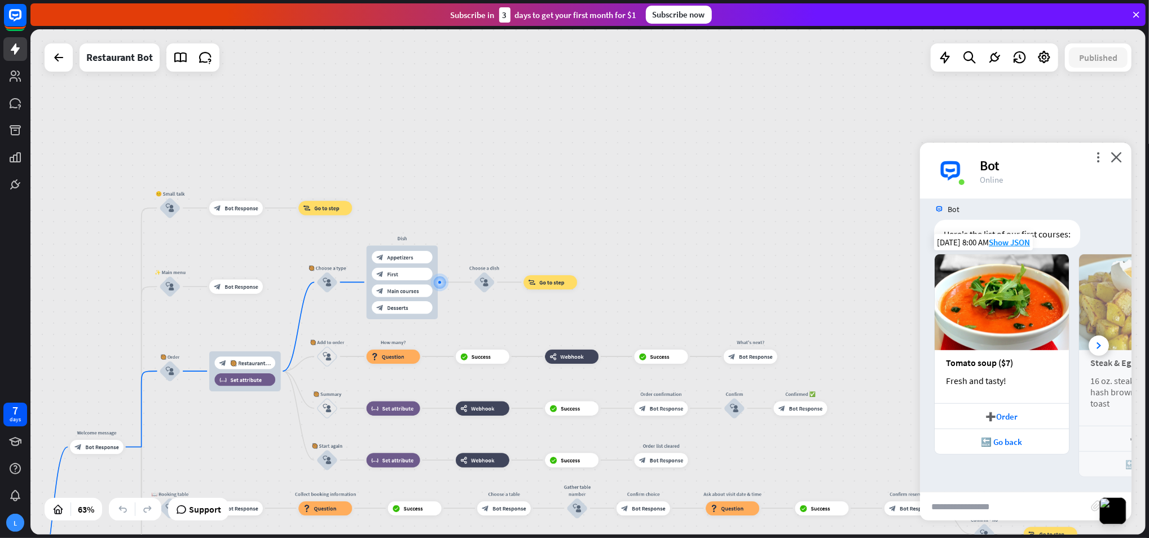
scroll to position [605, 0]
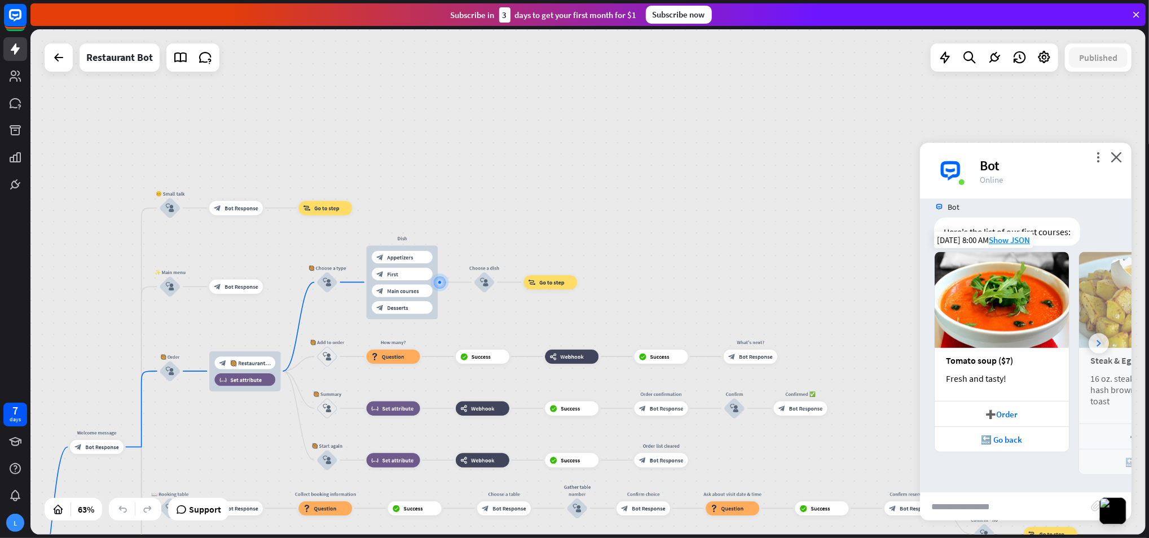
click at [1089, 343] on div at bounding box center [1099, 343] width 20 height 20
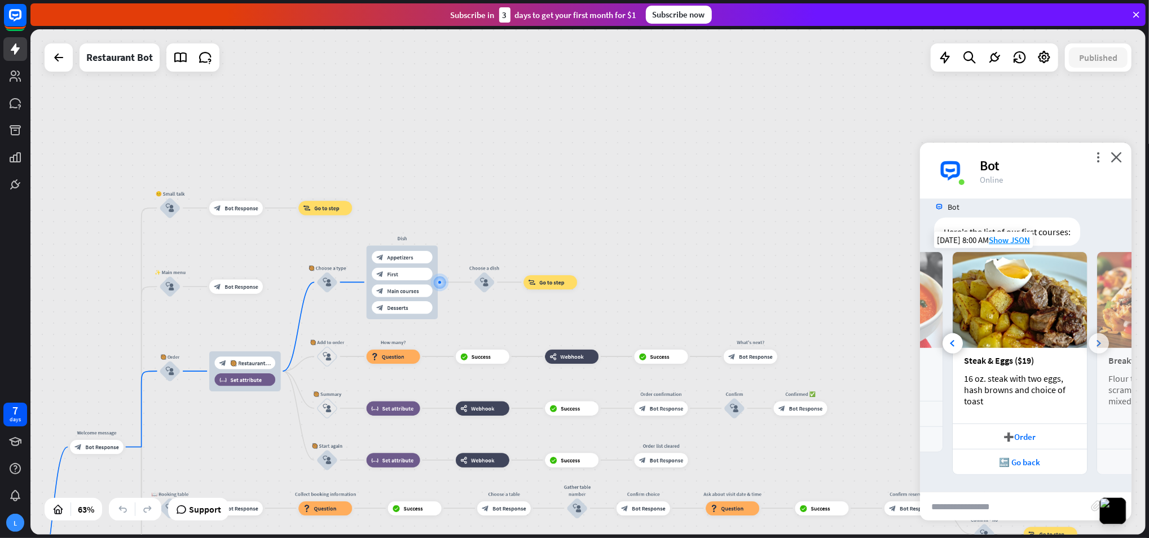
click at [1089, 343] on div at bounding box center [1099, 343] width 20 height 20
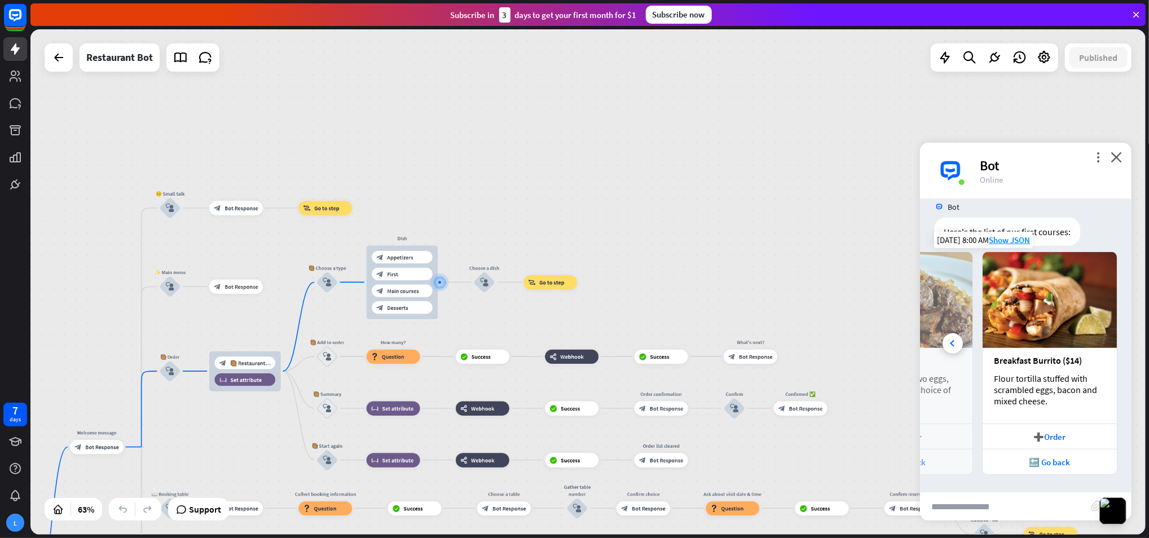
click at [1084, 343] on img at bounding box center [1050, 300] width 134 height 96
click at [1040, 432] on div "➕Order" at bounding box center [1049, 437] width 123 height 11
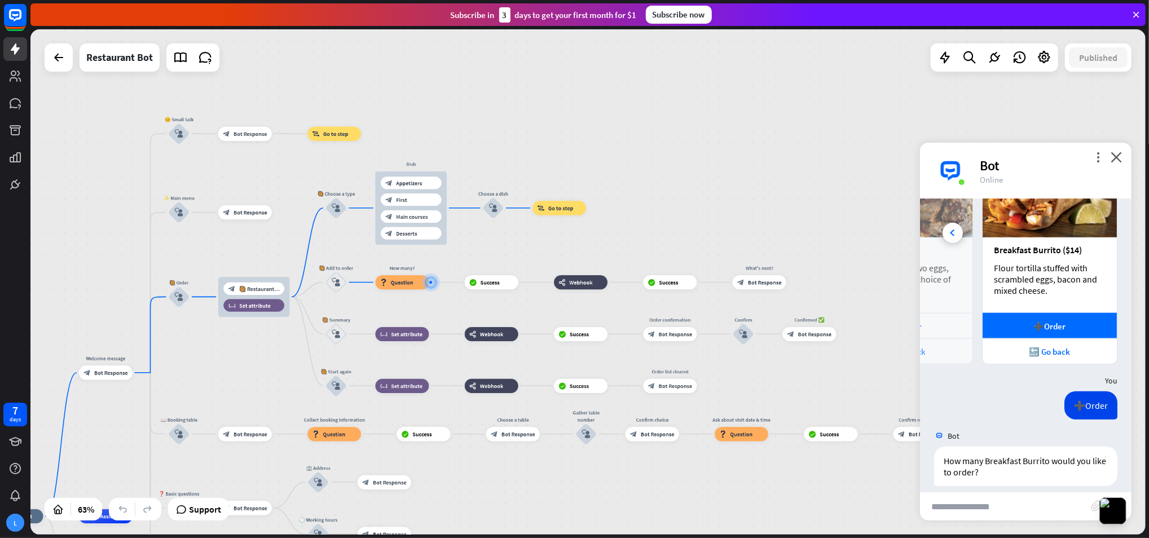
scroll to position [726, 0]
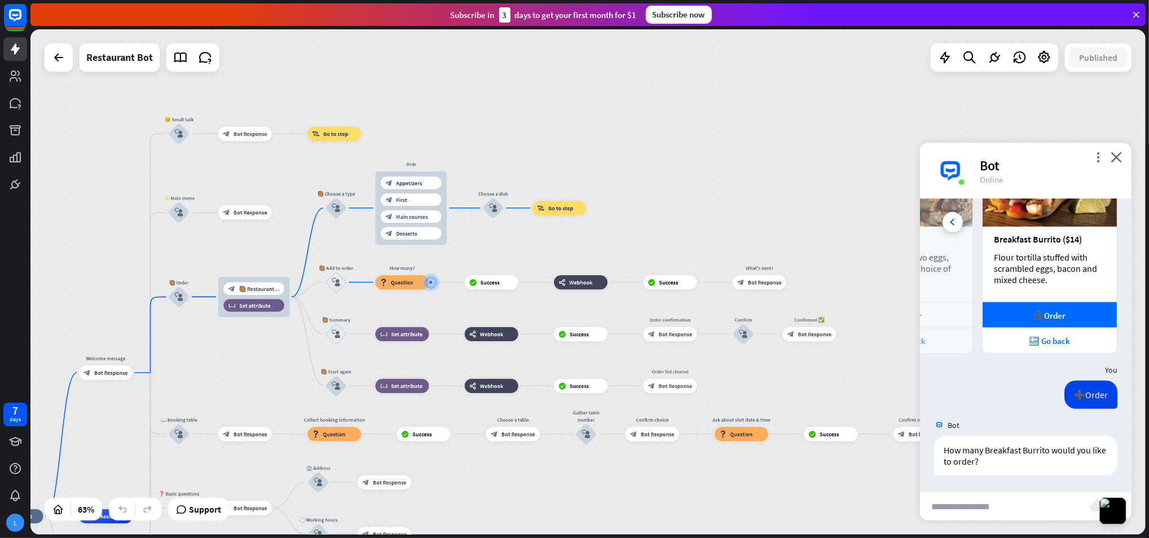
click at [971, 504] on input "text" at bounding box center [1005, 506] width 171 height 28
type input "*"
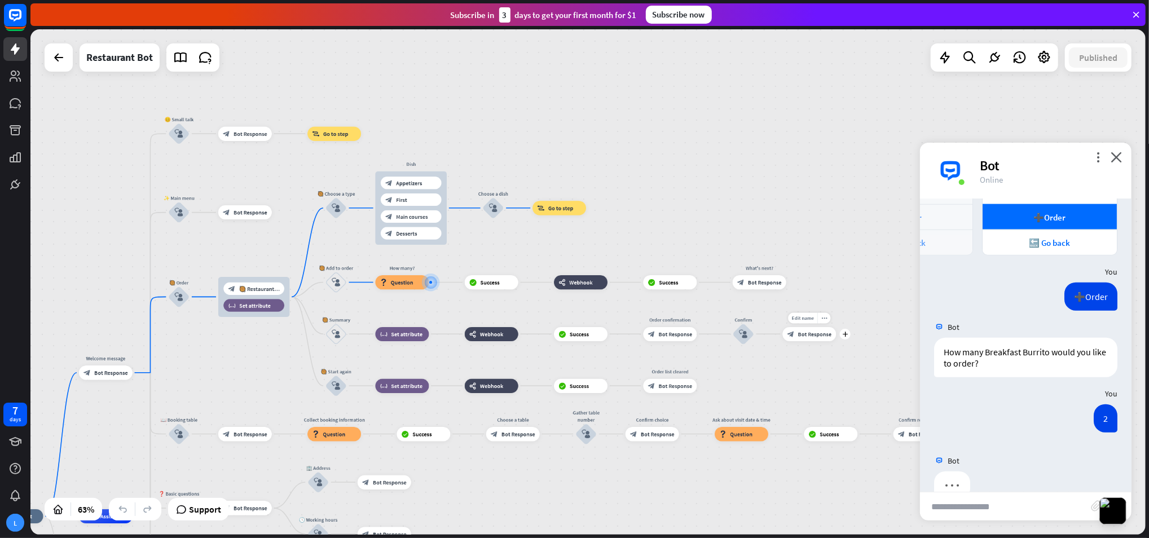
scroll to position [849, 0]
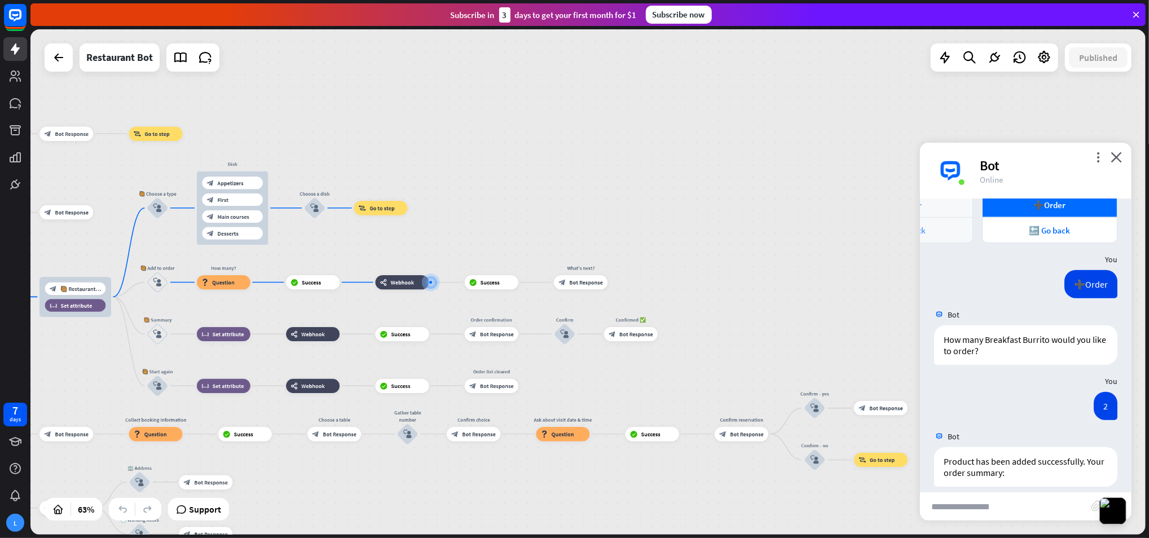
click at [976, 499] on input "text" at bounding box center [1005, 506] width 171 height 28
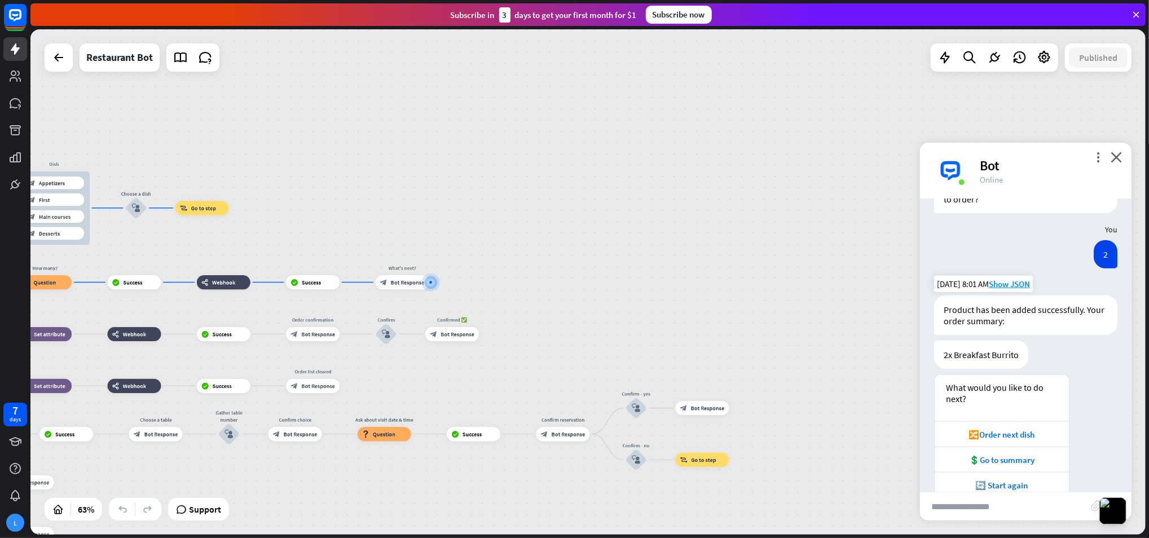
scroll to position [1011, 0]
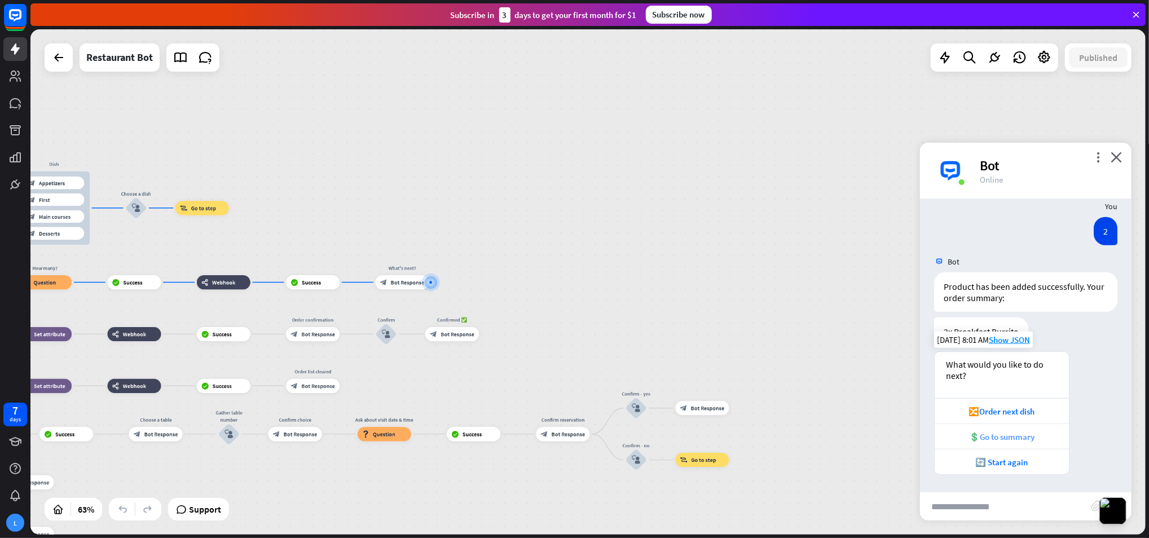
click at [1023, 437] on div "💲Go to summary" at bounding box center [1001, 437] width 123 height 11
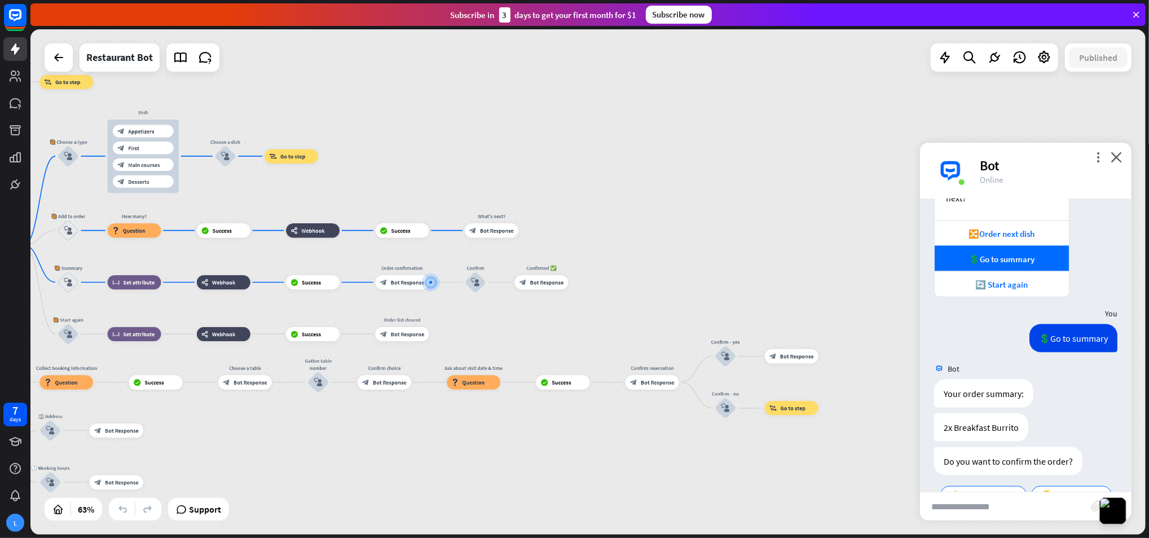
scroll to position [1243, 0]
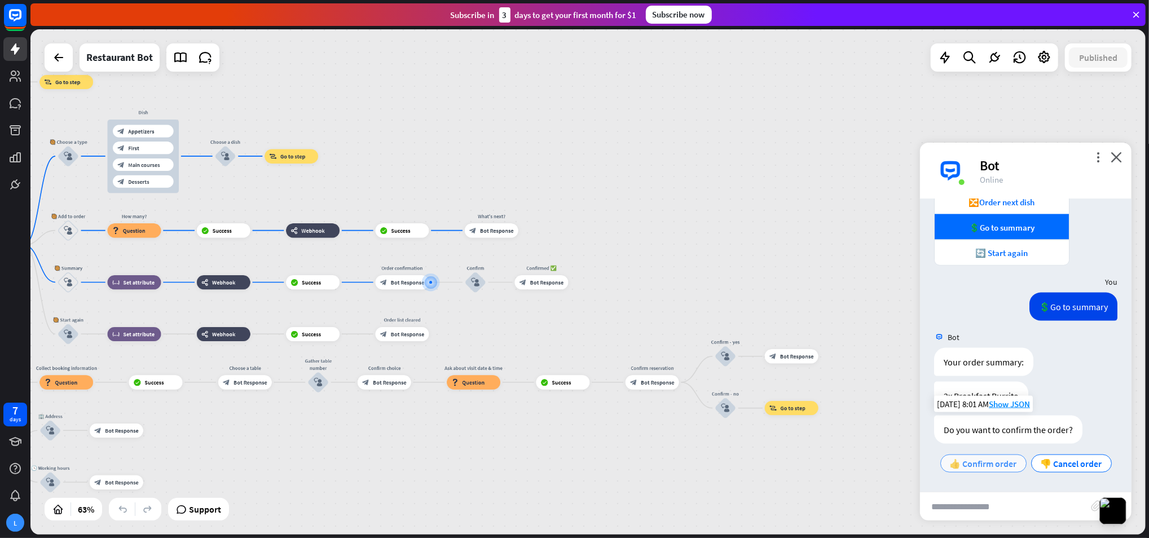
click at [1017, 458] on span "👍 Confirm order" at bounding box center [983, 463] width 67 height 11
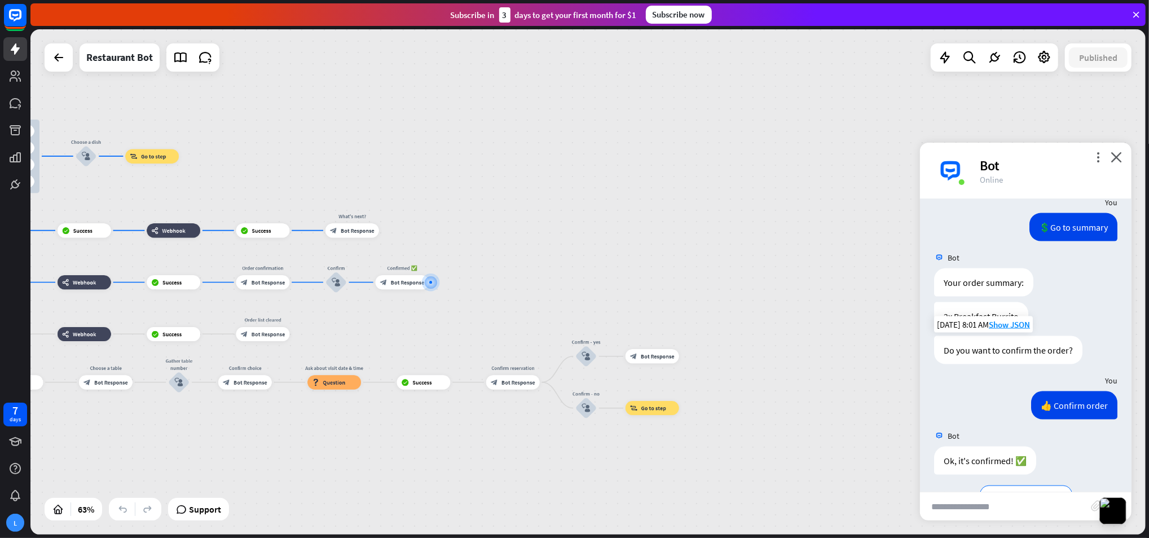
scroll to position [1331, 0]
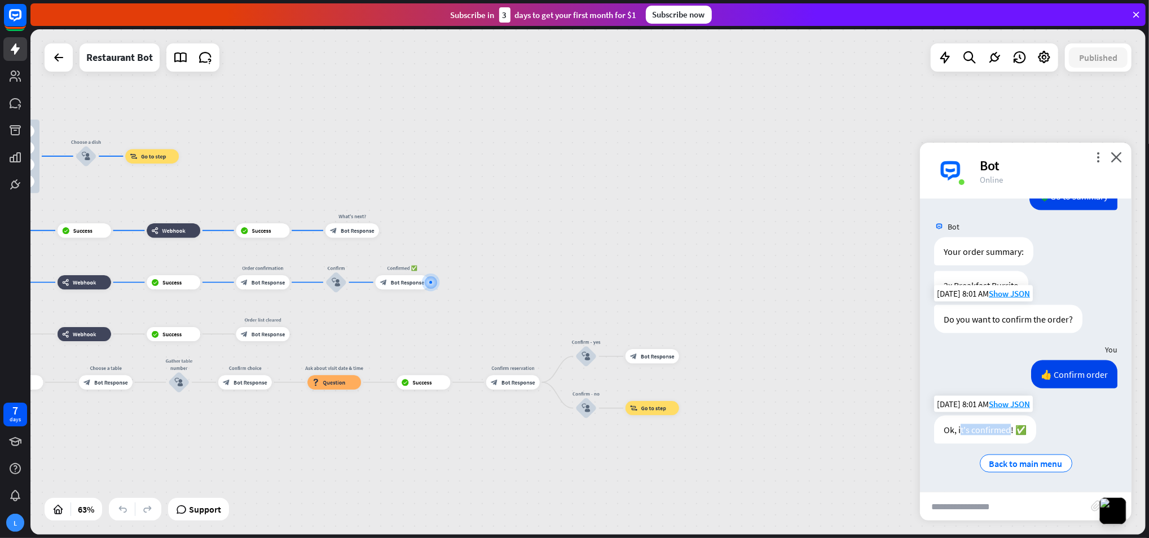
drag, startPoint x: 962, startPoint y: 429, endPoint x: 1011, endPoint y: 430, distance: 49.1
click at [1011, 430] on div "Ok, it's confirmed! ✅" at bounding box center [985, 430] width 102 height 28
click at [1018, 464] on span "Back to main menu" at bounding box center [1025, 463] width 73 height 11
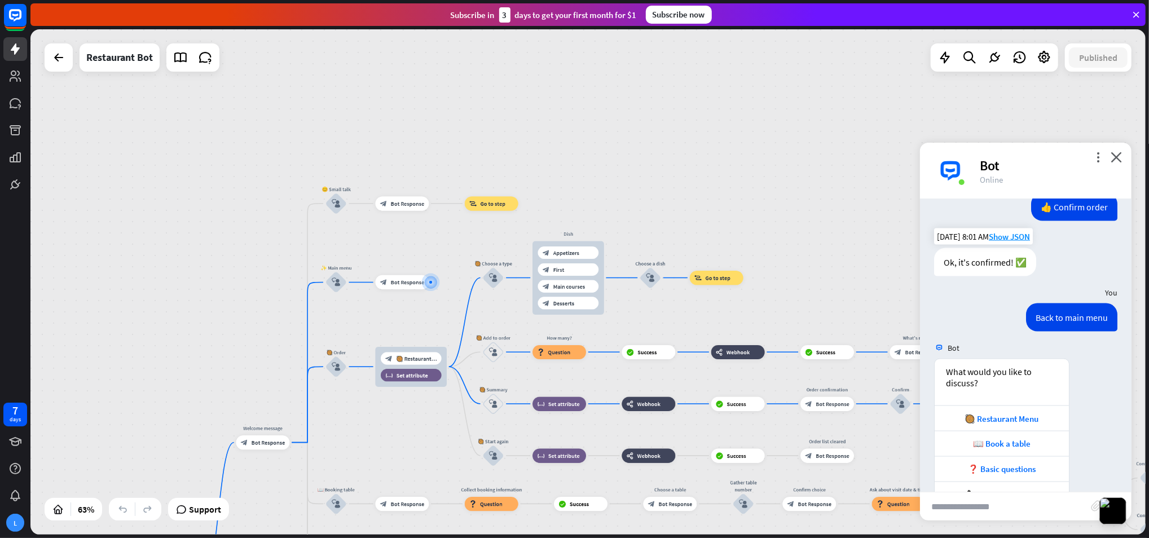
scroll to position [1531, 0]
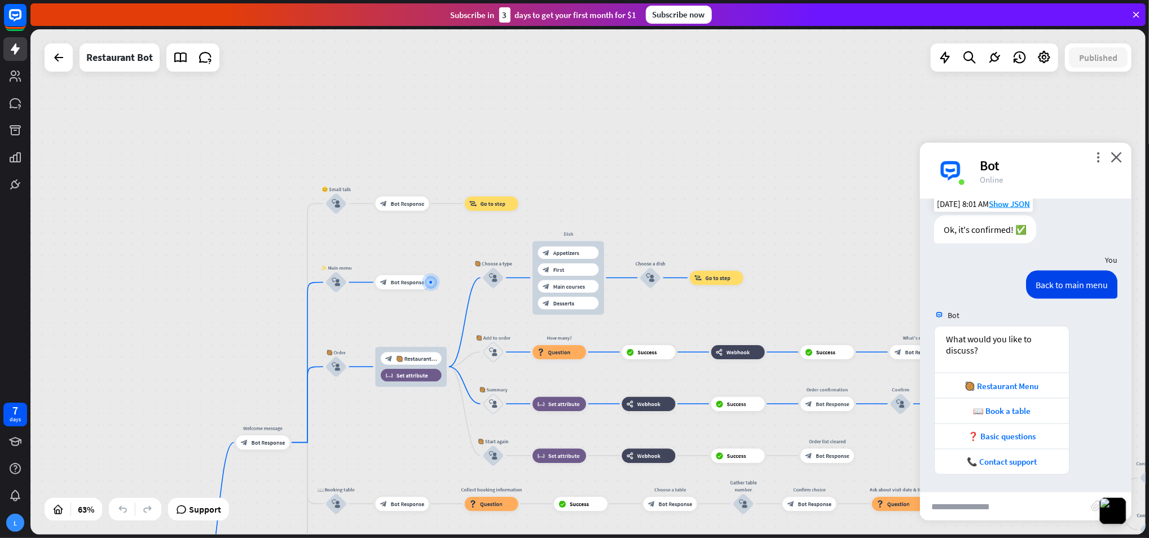
click at [415, 158] on div "home_2 Start point Welcome message block_bot_response Bot Response 😊 Small talk…" at bounding box center [587, 281] width 1115 height 505
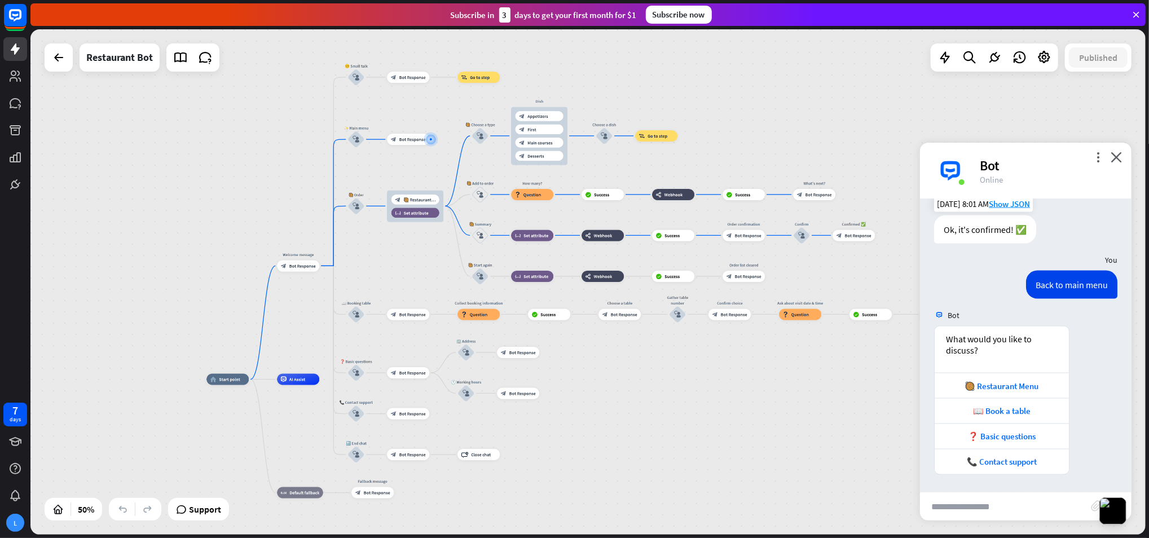
drag, startPoint x: 375, startPoint y: 390, endPoint x: 390, endPoint y: 259, distance: 131.2
click at [390, 259] on div "home_2 Start point Welcome message block_bot_response Bot Response 😊 Small talk…" at bounding box center [587, 281] width 1115 height 505
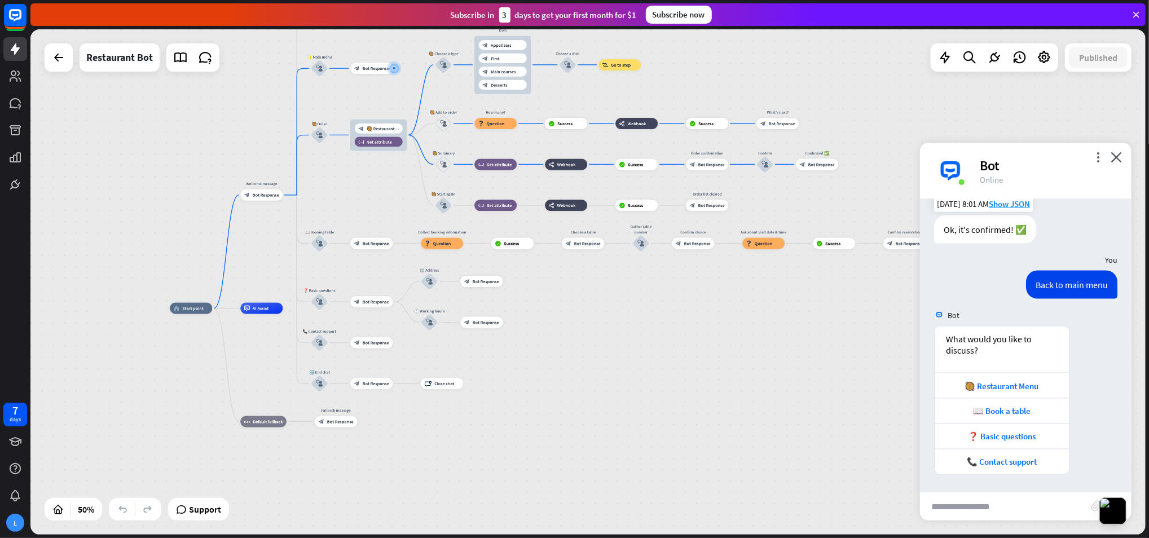
drag, startPoint x: 401, startPoint y: 286, endPoint x: 348, endPoint y: 204, distance: 97.9
click at [353, 196] on div "home_2 Start point Welcome message block_bot_response Bot Response 😊 Small talk…" at bounding box center [587, 281] width 1115 height 505
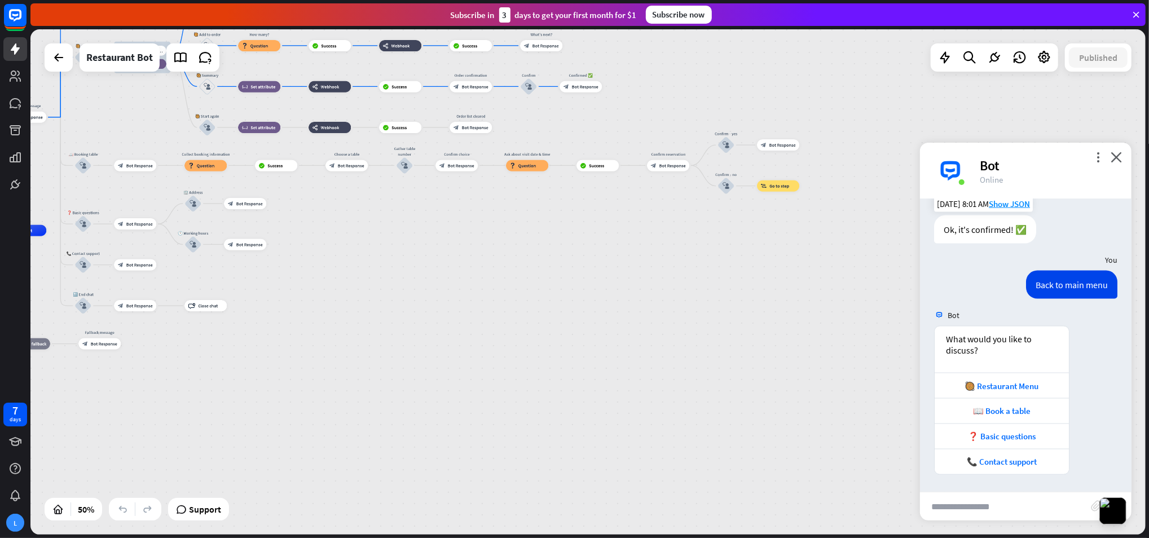
drag, startPoint x: 513, startPoint y: 395, endPoint x: 245, endPoint y: 355, distance: 271.5
click at [245, 355] on div "home_2 Start point Welcome message block_bot_response Bot Response 😊 Small talk…" at bounding box center [212, 357] width 558 height 253
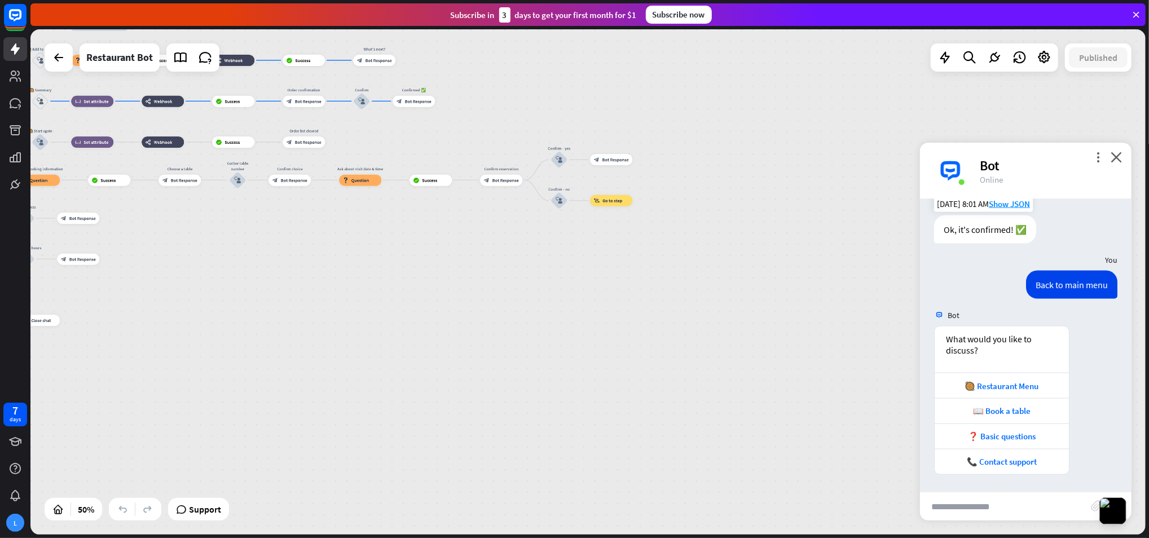
drag, startPoint x: 483, startPoint y: 360, endPoint x: 63, endPoint y: 427, distance: 425.6
click at [119, 432] on div "home_2 Start point Welcome message block_bot_response Bot Response 😊 Small talk…" at bounding box center [587, 281] width 1115 height 505
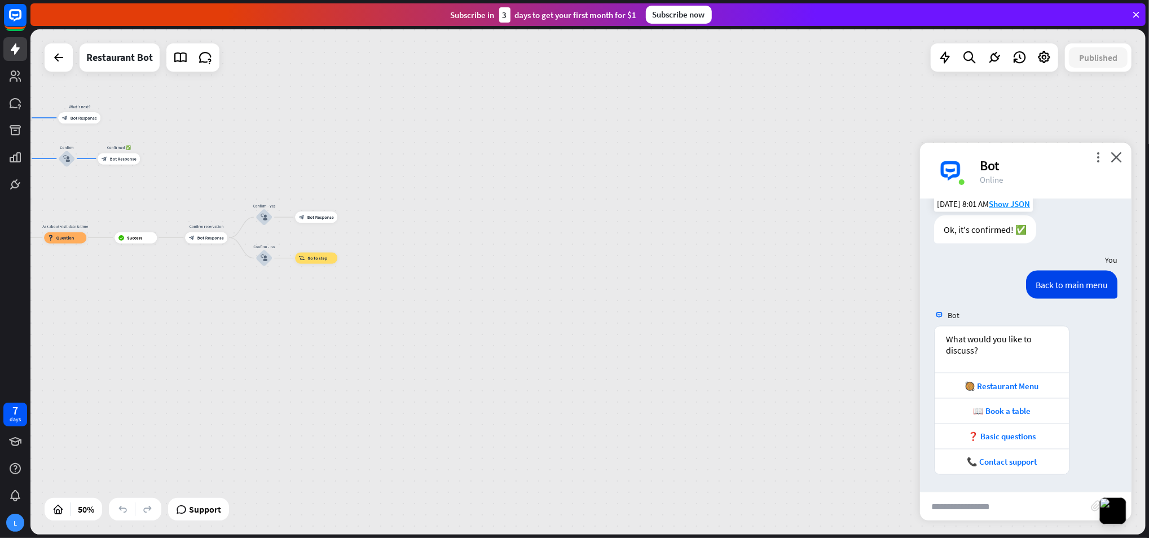
drag, startPoint x: 59, startPoint y: 419, endPoint x: 549, endPoint y: 412, distance: 490.8
click at [549, 413] on div "home_2 Start point Welcome message block_bot_response Bot Response 😊 Small talk…" at bounding box center [587, 281] width 1115 height 505
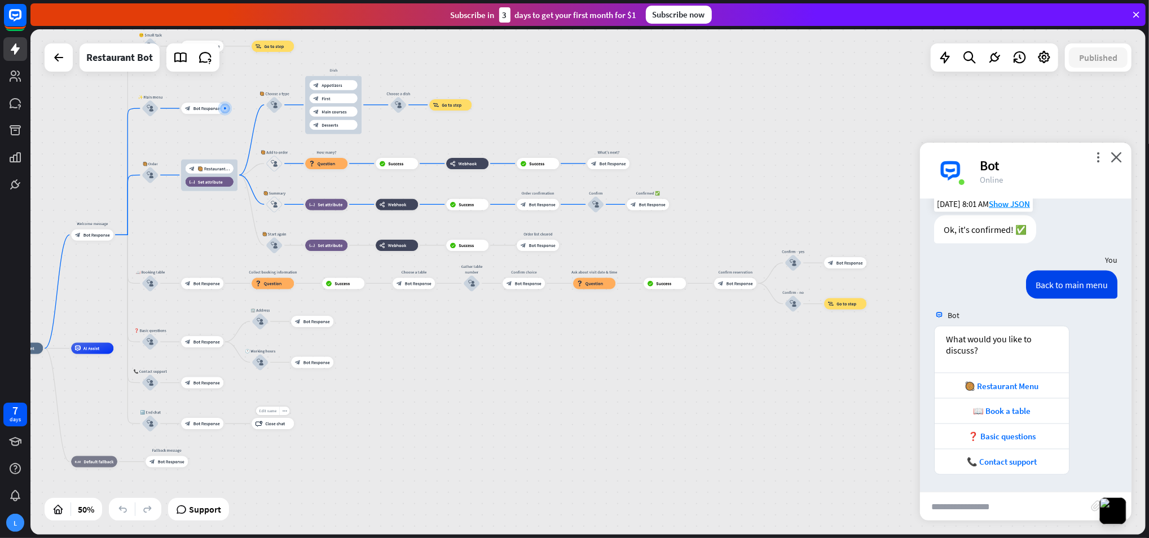
click at [275, 411] on div "home_2 Start point Welcome message block_bot_response Bot Response 😊 Small talk…" at bounding box center [280, 475] width 558 height 253
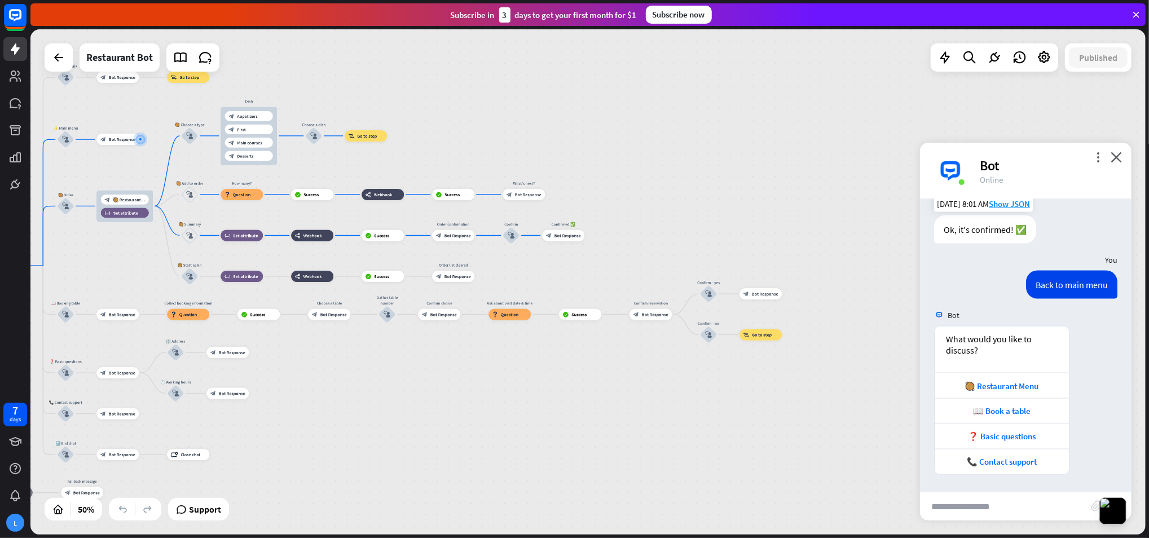
drag, startPoint x: 428, startPoint y: 385, endPoint x: 323, endPoint y: 376, distance: 105.3
click at [323, 398] on div "home_2 Start point Welcome message block_bot_response Bot Response 😊 Small talk…" at bounding box center [195, 506] width 558 height 253
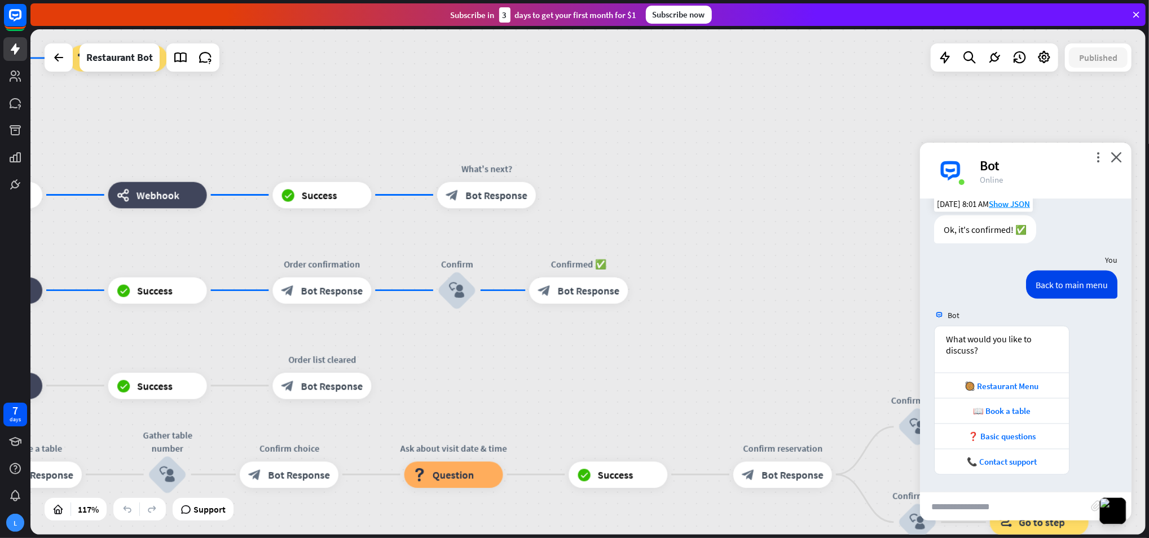
drag, startPoint x: 387, startPoint y: 320, endPoint x: 546, endPoint y: 344, distance: 160.9
click at [546, 344] on div "home_2 Start point Welcome message block_bot_response Bot Response 😊 Small talk…" at bounding box center [587, 281] width 1115 height 505
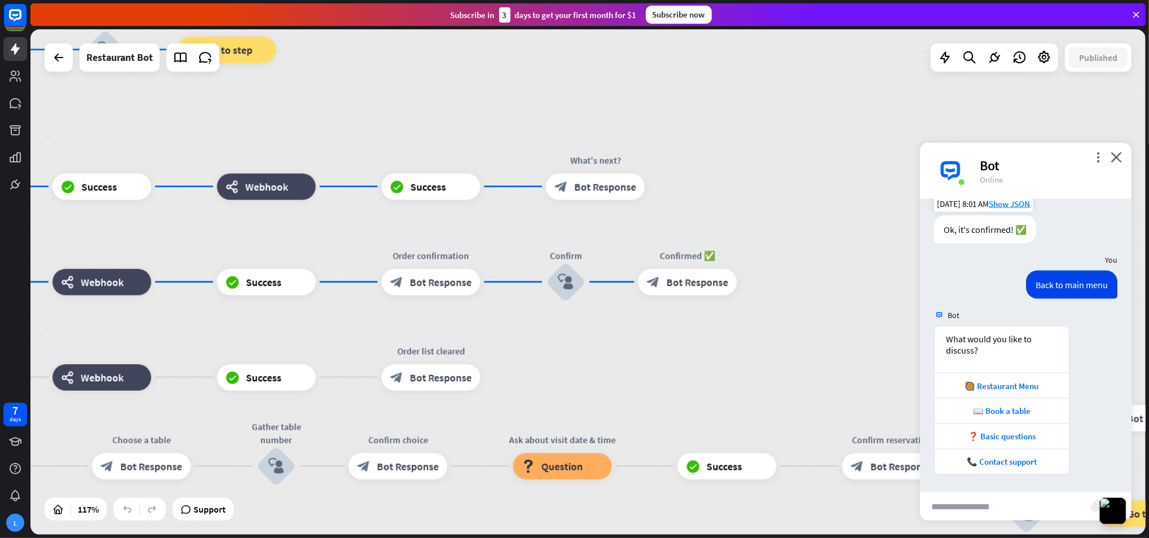
drag, startPoint x: 485, startPoint y: 354, endPoint x: 544, endPoint y: 308, distance: 75.3
click at [544, 308] on div "home_2 Start point Welcome message block_bot_response Bot Response 😊 Small talk…" at bounding box center [587, 281] width 1115 height 505
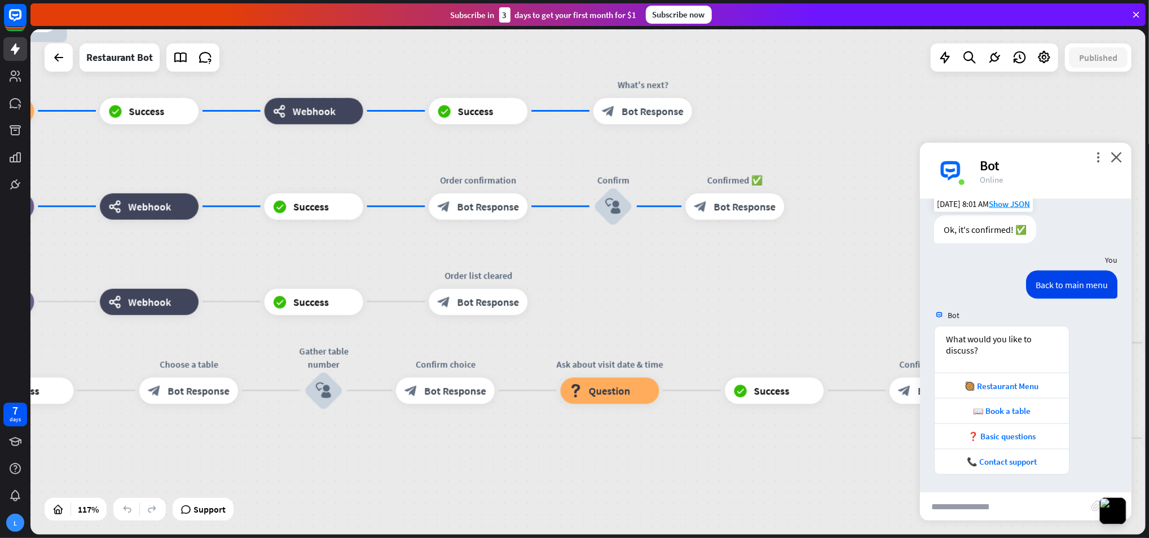
drag, startPoint x: 544, startPoint y: 323, endPoint x: 561, endPoint y: 280, distance: 45.9
click at [561, 280] on div "home_2 Start point Welcome message block_bot_response Bot Response 😊 Small talk…" at bounding box center [587, 281] width 1115 height 505
drag, startPoint x: 304, startPoint y: 268, endPoint x: 535, endPoint y: 217, distance: 236.2
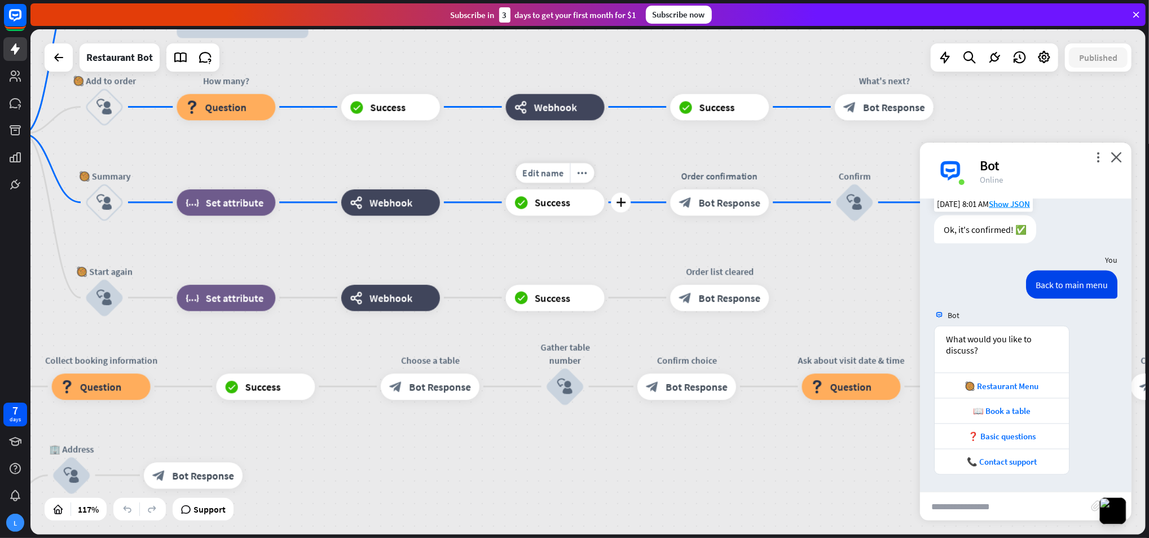
drag, startPoint x: 353, startPoint y: 244, endPoint x: 501, endPoint y: 259, distance: 149.6
click at [557, 215] on div "Edit name more_horiz plus block_success Success" at bounding box center [555, 202] width 99 height 27
click at [200, 300] on icon "block_set_attribute" at bounding box center [194, 297] width 14 height 13
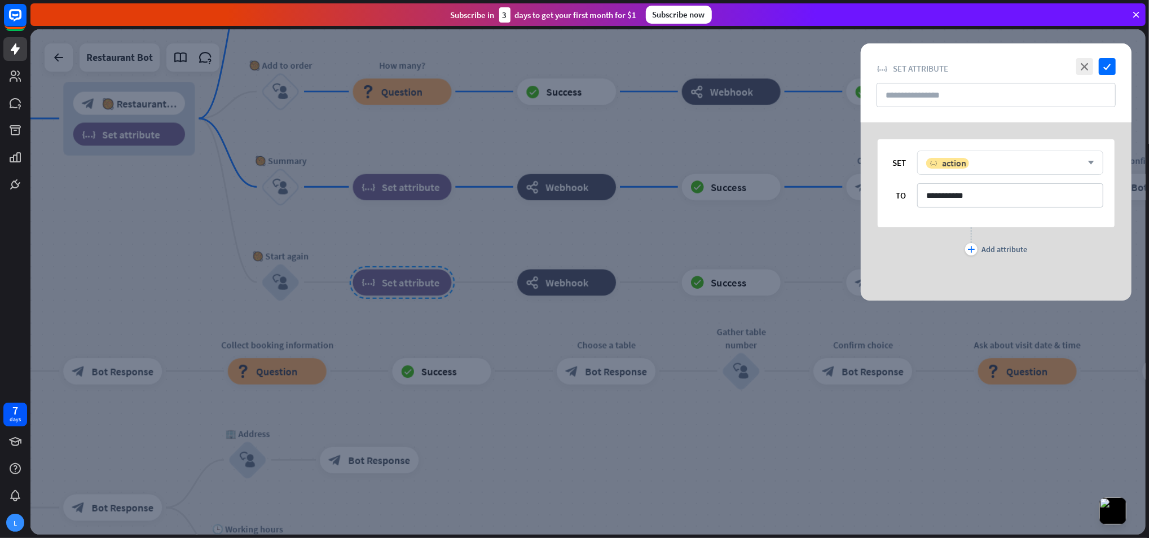
click at [1082, 156] on div "variable action arrow_down" at bounding box center [1010, 163] width 186 height 24
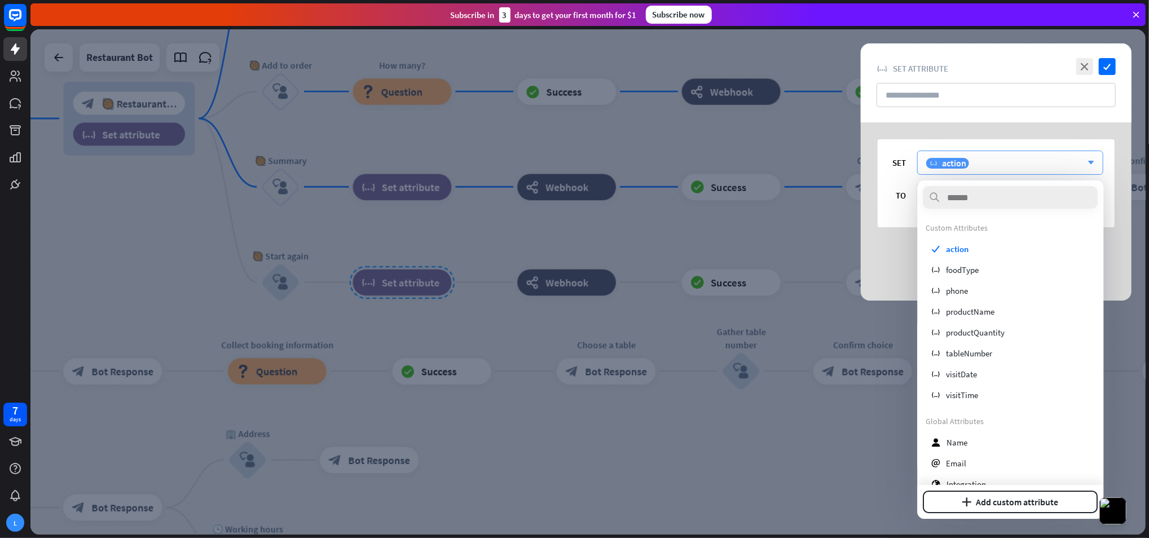
click at [1082, 156] on div "variable action arrow_down" at bounding box center [1010, 163] width 186 height 24
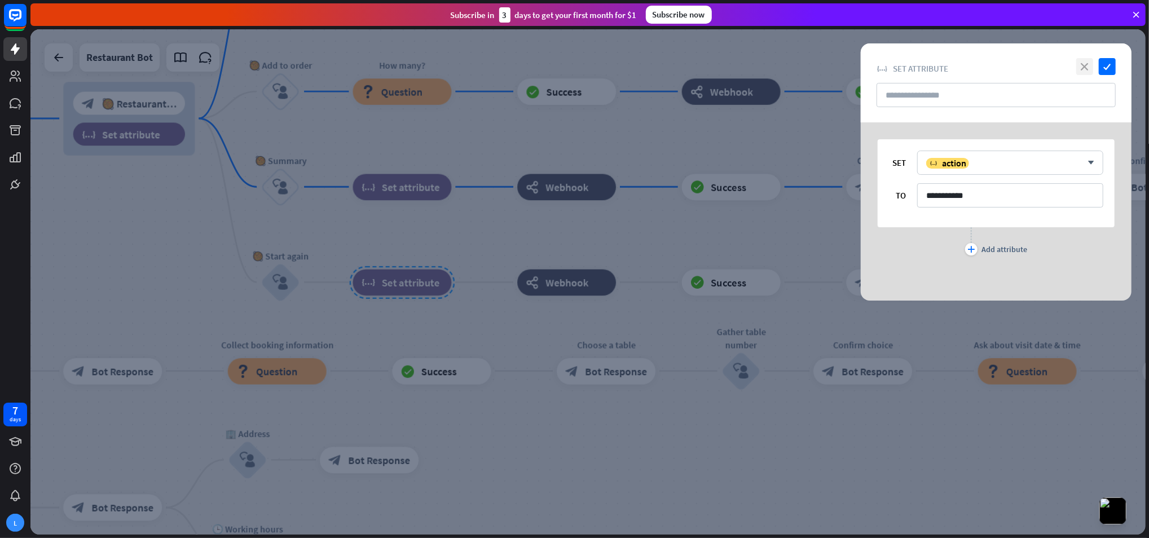
click at [1089, 64] on icon "close" at bounding box center [1084, 66] width 17 height 17
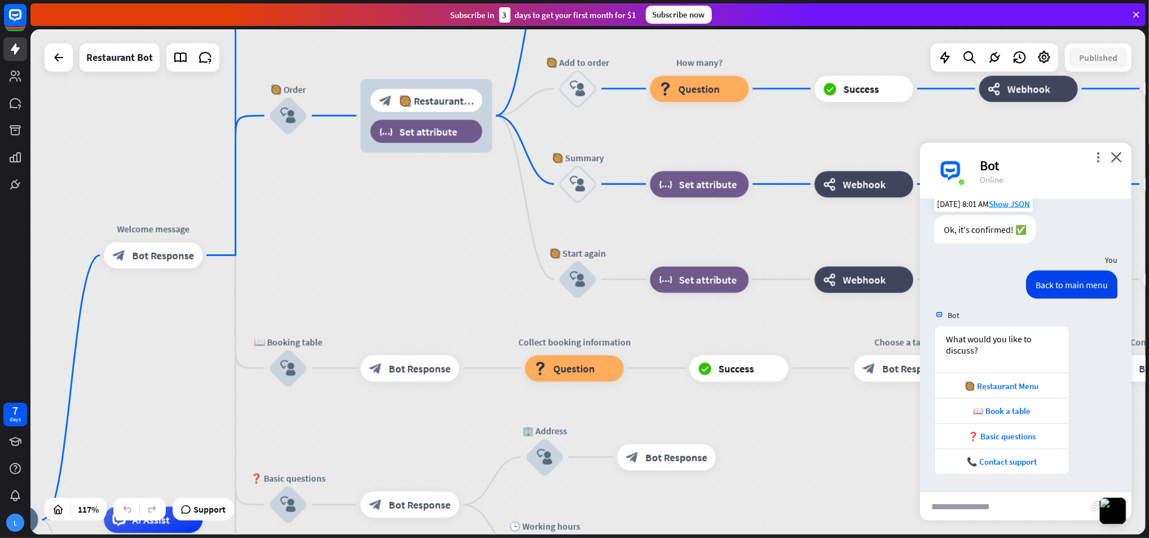
drag, startPoint x: 93, startPoint y: 245, endPoint x: 395, endPoint y: 240, distance: 302.4
click at [395, 240] on div "home_2 Start point Welcome message block_bot_response Bot Response 😊 Small talk…" at bounding box center [587, 281] width 1115 height 505
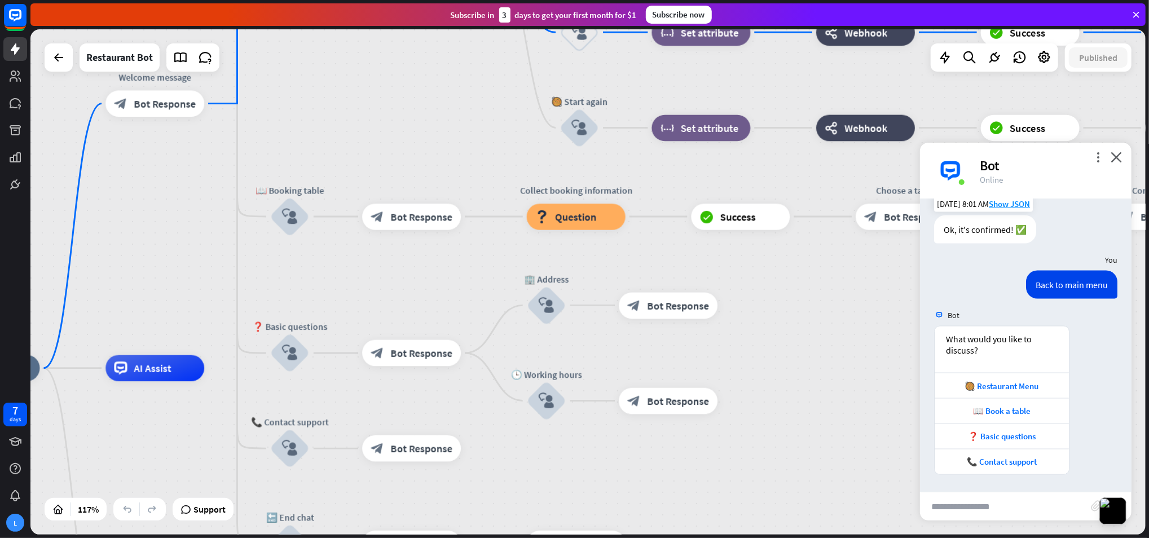
drag, startPoint x: 380, startPoint y: 225, endPoint x: 384, endPoint y: 138, distance: 87.0
click at [375, 102] on div "home_2 Start point Welcome message block_bot_response Bot Response 😊 Small talk…" at bounding box center [587, 281] width 1115 height 505
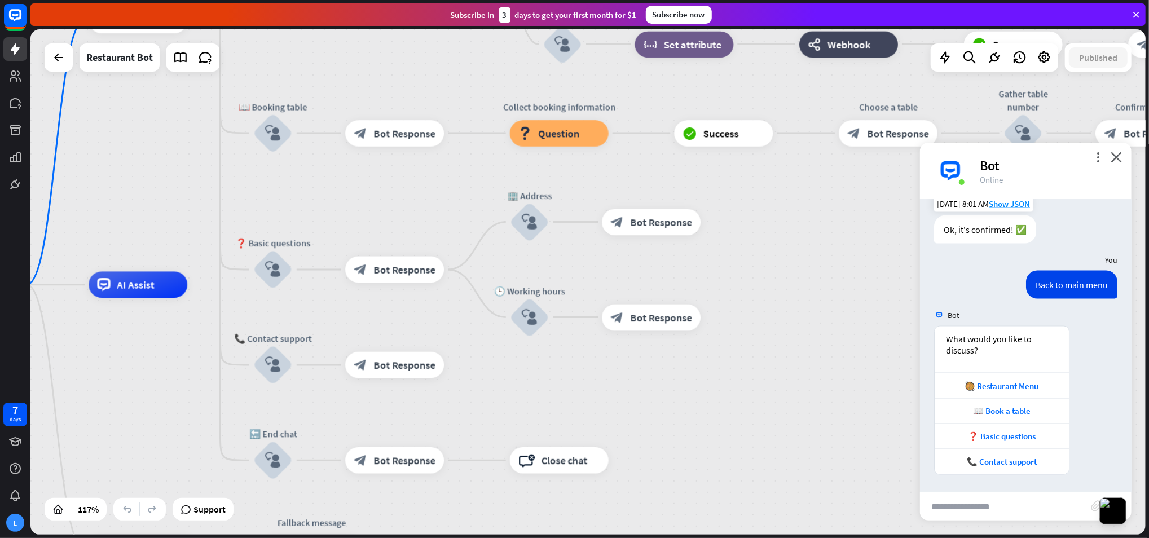
drag, startPoint x: 380, startPoint y: 269, endPoint x: 355, endPoint y: 168, distance: 103.8
click at [355, 168] on div "home_2 Start point Welcome message block_bot_response Bot Response 😊 Small talk…" at bounding box center [587, 281] width 1115 height 505
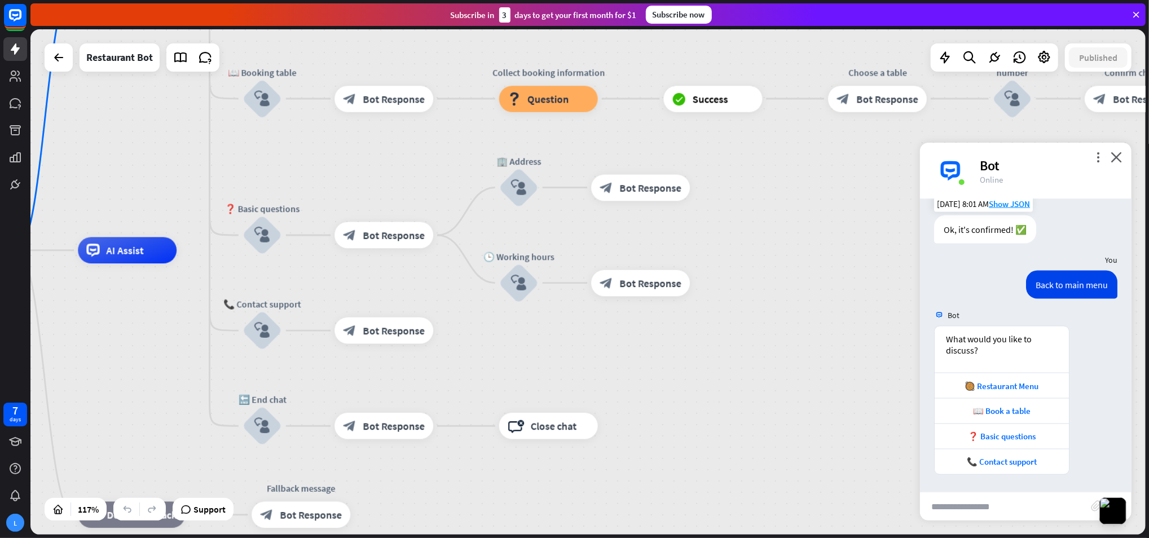
drag, startPoint x: 520, startPoint y: 377, endPoint x: 490, endPoint y: 310, distance: 73.5
click at [490, 310] on div "home_2 Start point Welcome message block_bot_response Bot Response 😊 Small talk…" at bounding box center [564, 544] width 1301 height 589
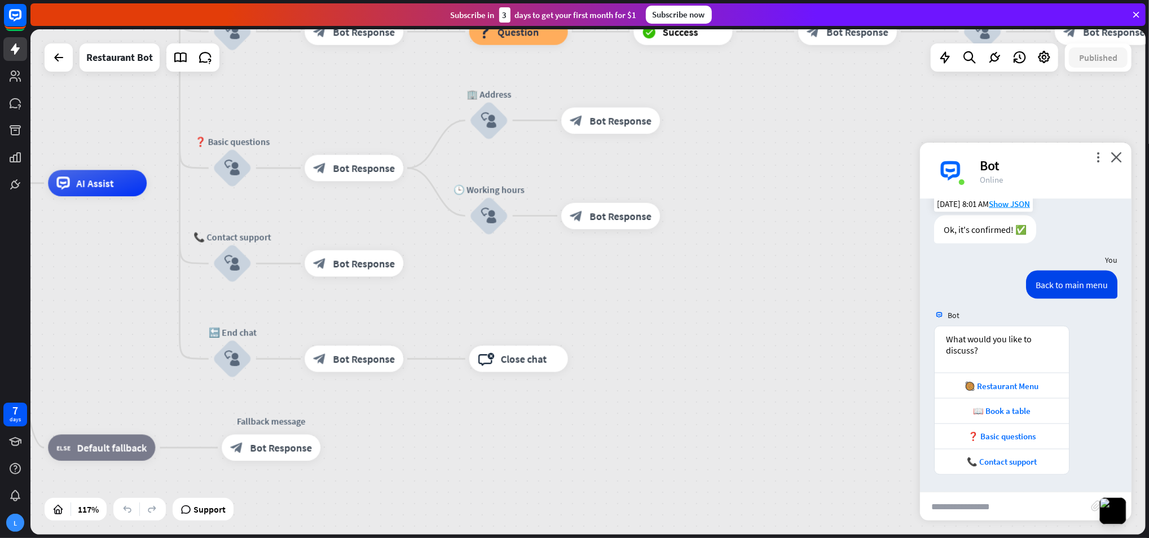
click at [975, 517] on input "text" at bounding box center [1005, 506] width 171 height 28
click at [1012, 434] on div "❓ Basic questions" at bounding box center [1001, 437] width 123 height 11
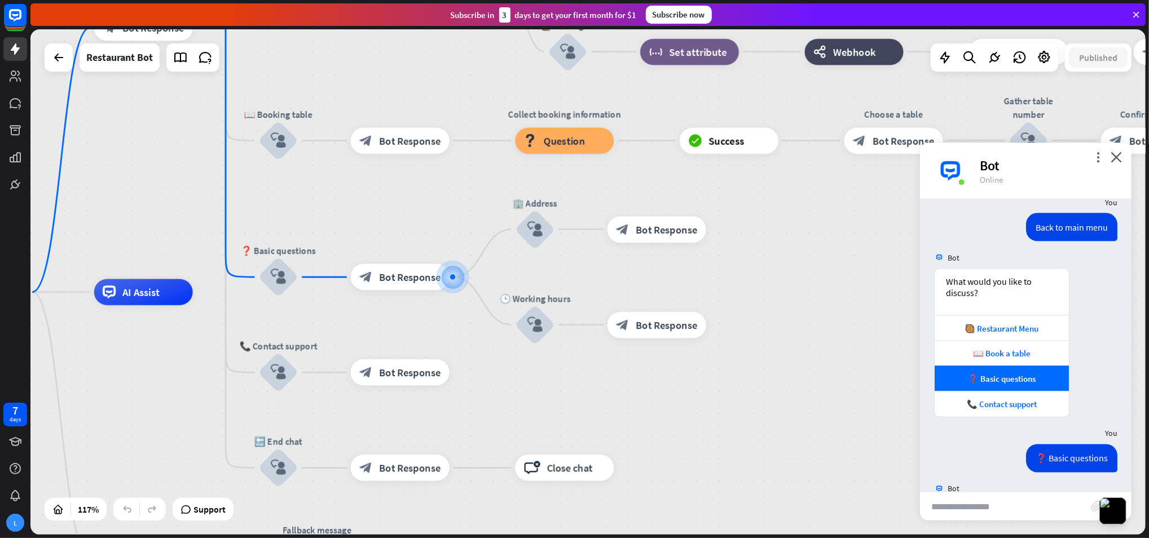
scroll to position [1641, 0]
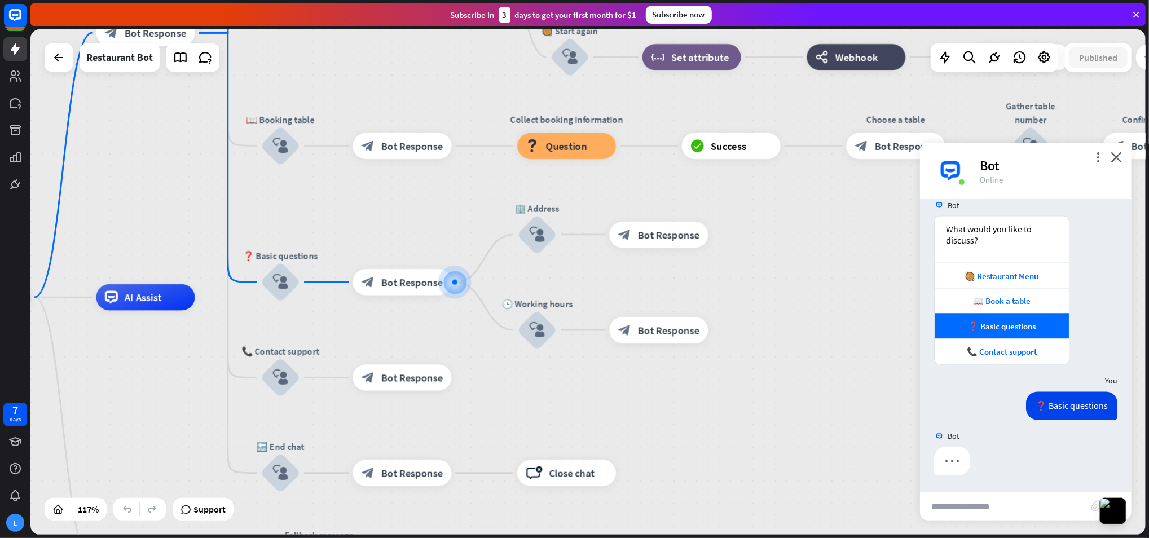
click at [1003, 503] on input "text" at bounding box center [1005, 506] width 171 height 28
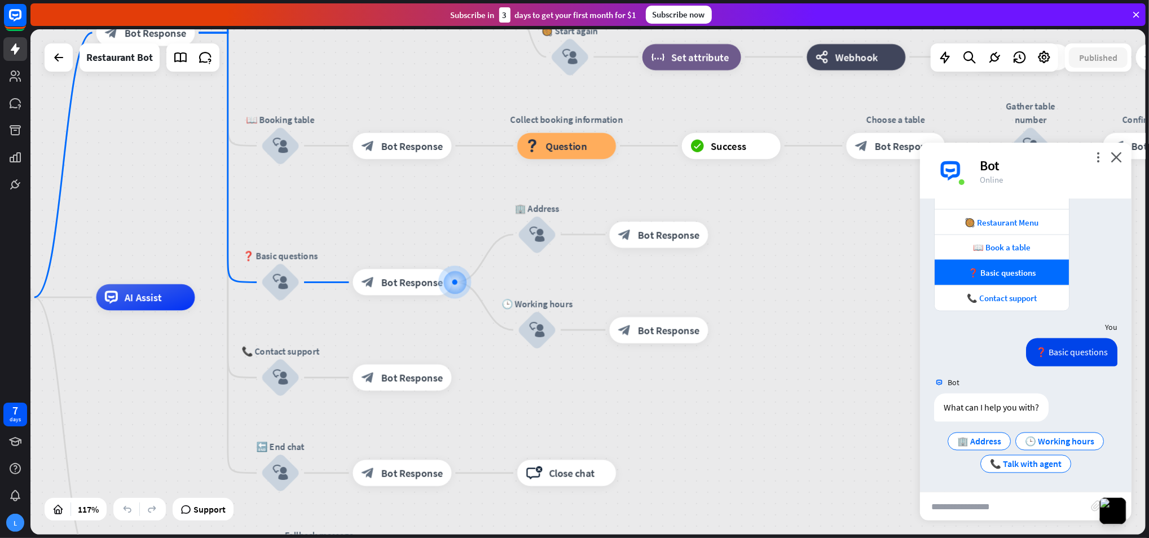
click at [984, 515] on input "text" at bounding box center [1005, 506] width 171 height 28
type input "*******"
